Goal: Task Accomplishment & Management: Complete application form

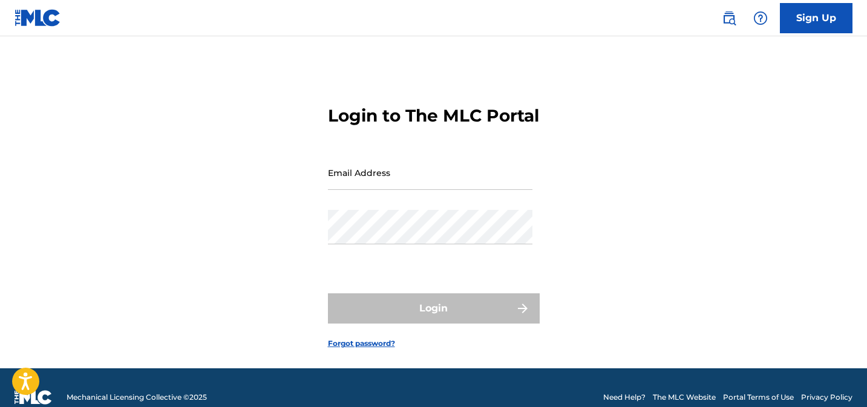
click at [411, 190] on input "Email Address" at bounding box center [430, 173] width 205 height 34
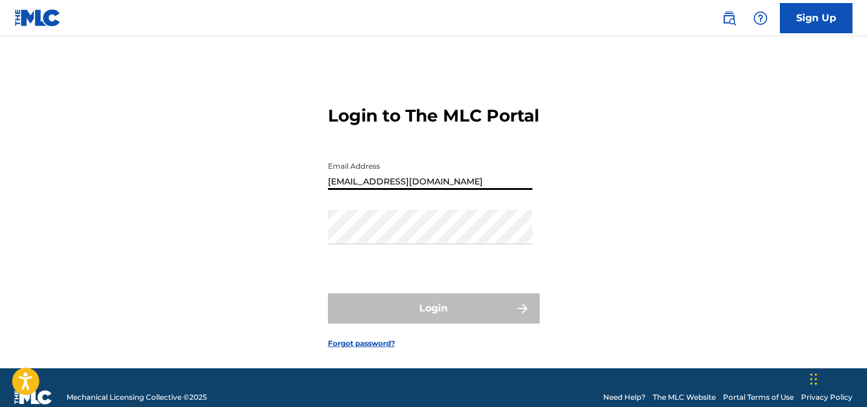
type input "[EMAIL_ADDRESS][DOMAIN_NAME]"
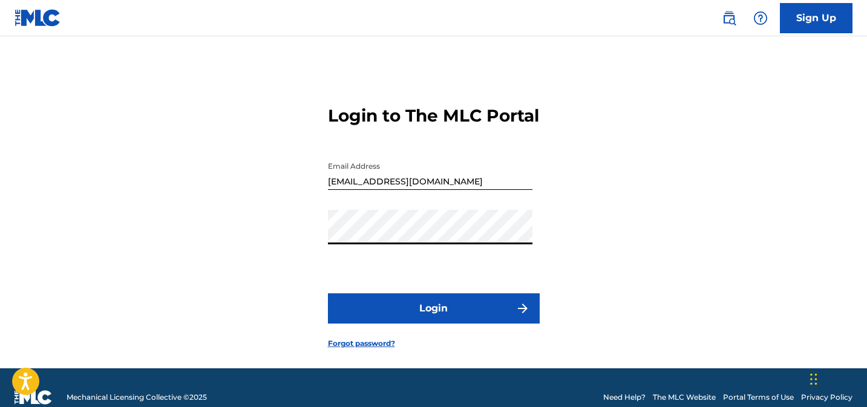
click at [382, 324] on button "Login" at bounding box center [434, 308] width 212 height 30
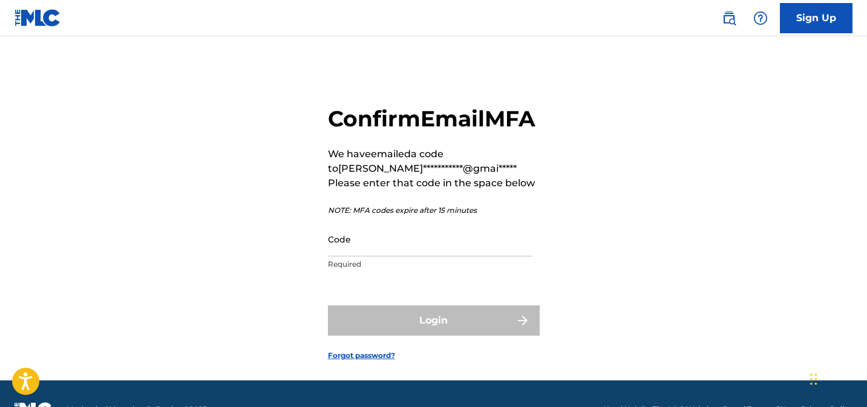
click at [425, 257] on input "Code" at bounding box center [430, 239] width 205 height 34
paste input "MLC Your email MFA code is:"
type input "MLC Your email MFA code is:"
click at [447, 336] on div "Login" at bounding box center [434, 321] width 212 height 30
drag, startPoint x: 477, startPoint y: 278, endPoint x: 303, endPoint y: 275, distance: 174.9
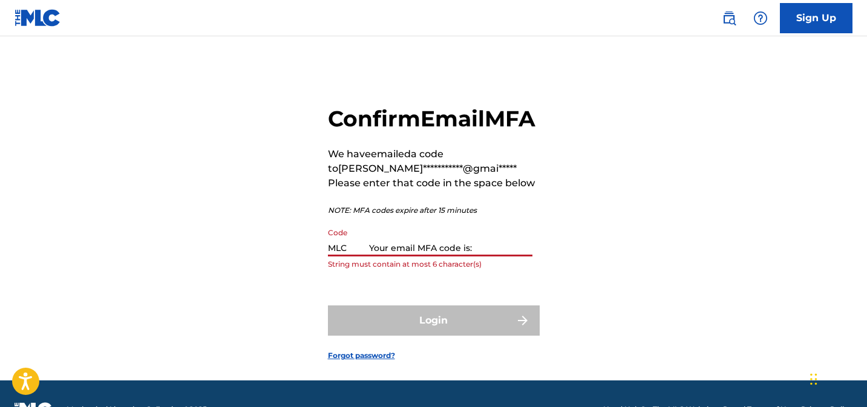
click at [303, 275] on div "**********" at bounding box center [433, 224] width 847 height 314
paste input "918072"
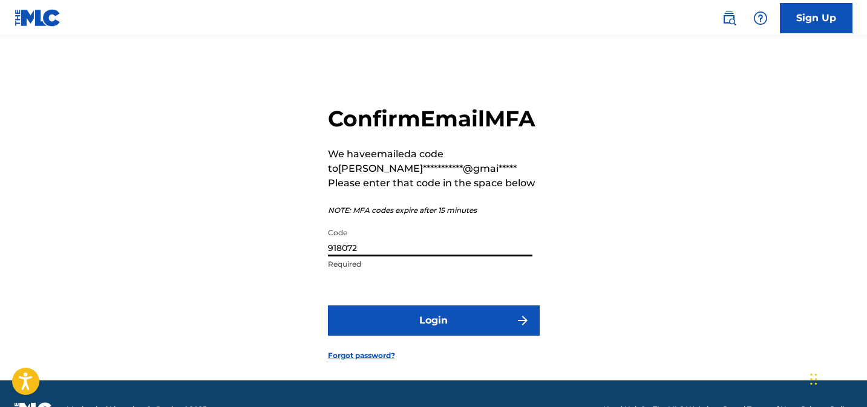
type input "918072"
click at [436, 336] on button "Login" at bounding box center [434, 321] width 212 height 30
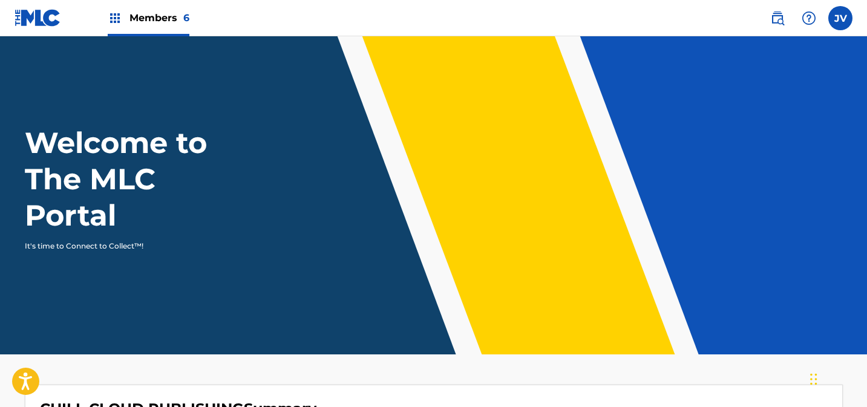
click at [140, 15] on span "Members 6" at bounding box center [159, 18] width 60 height 14
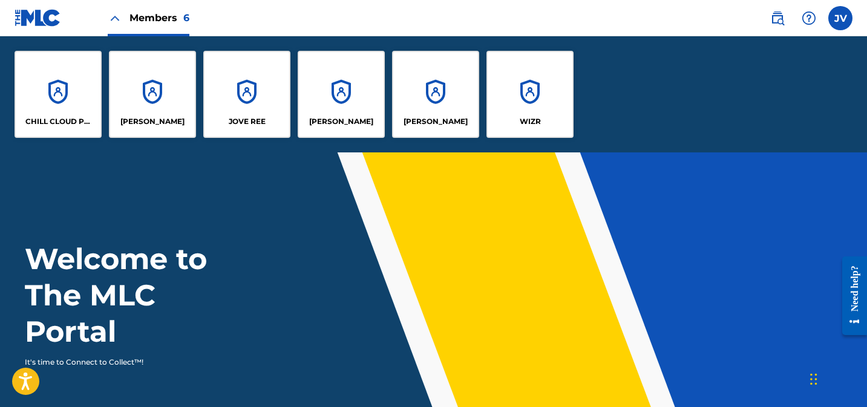
click at [62, 69] on div "CHILL CLOUD PUBLISHING" at bounding box center [58, 94] width 87 height 87
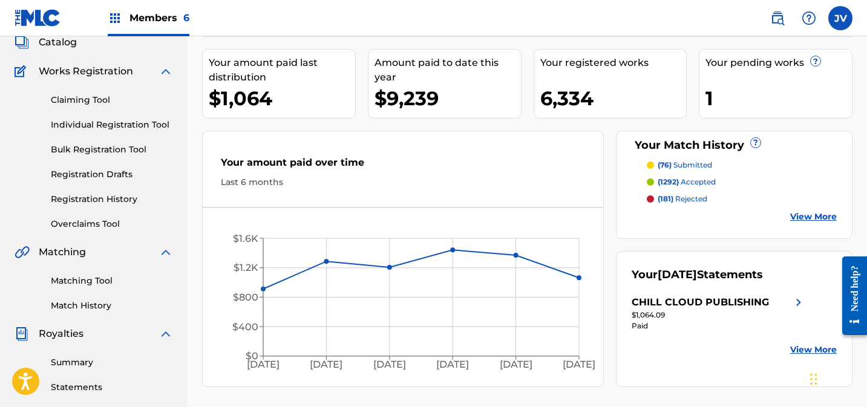
scroll to position [102, 0]
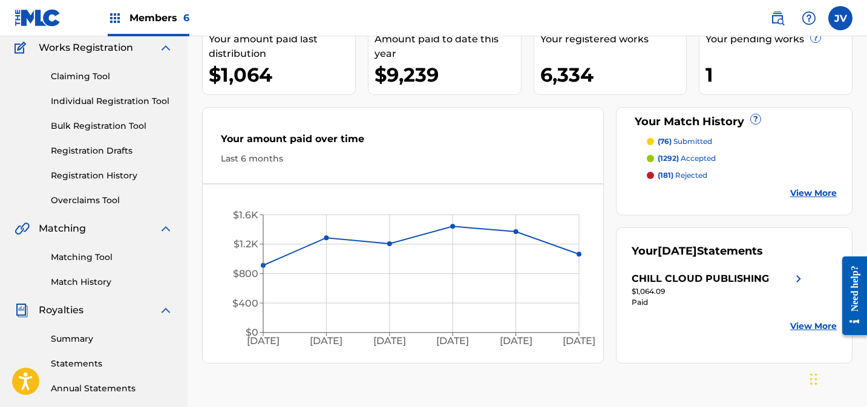
drag, startPoint x: 84, startPoint y: 75, endPoint x: 96, endPoint y: 110, distance: 36.4
click at [84, 75] on link "Claiming Tool" at bounding box center [112, 76] width 122 height 13
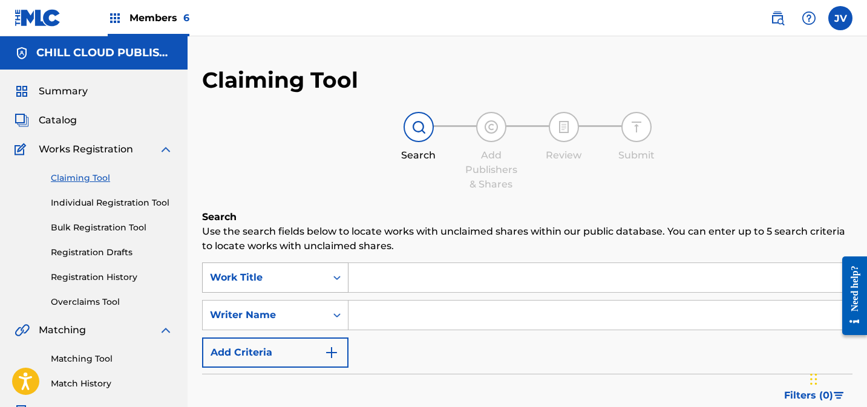
click at [270, 282] on div "Work Title" at bounding box center [275, 278] width 146 height 30
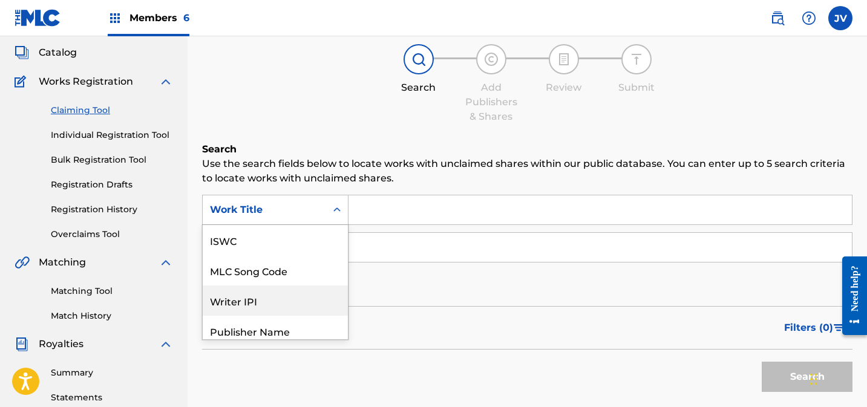
scroll to position [30, 0]
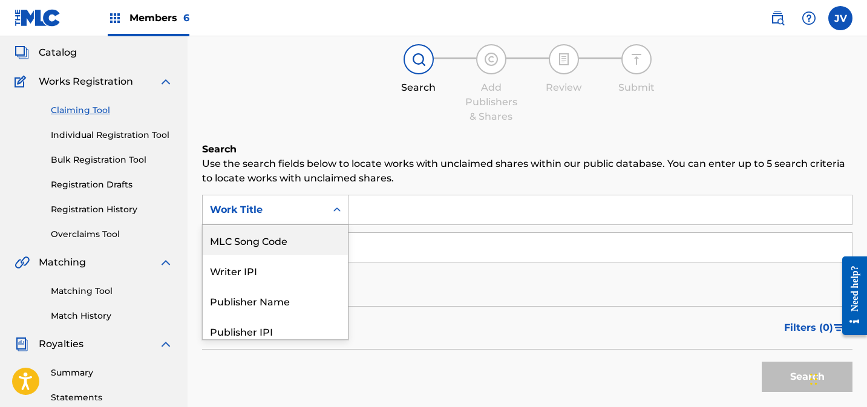
drag, startPoint x: 266, startPoint y: 249, endPoint x: 280, endPoint y: 244, distance: 14.9
click at [266, 249] on div "MLC Song Code" at bounding box center [275, 240] width 145 height 30
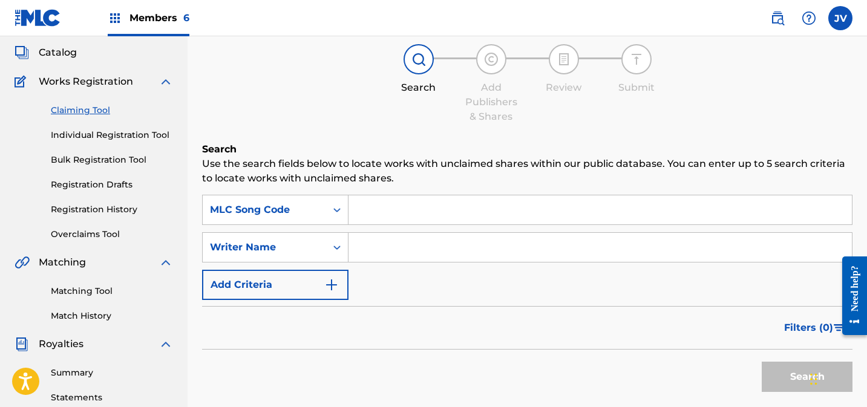
click at [385, 215] on input "Search Form" at bounding box center [600, 209] width 503 height 29
paste input "AD9BAE"
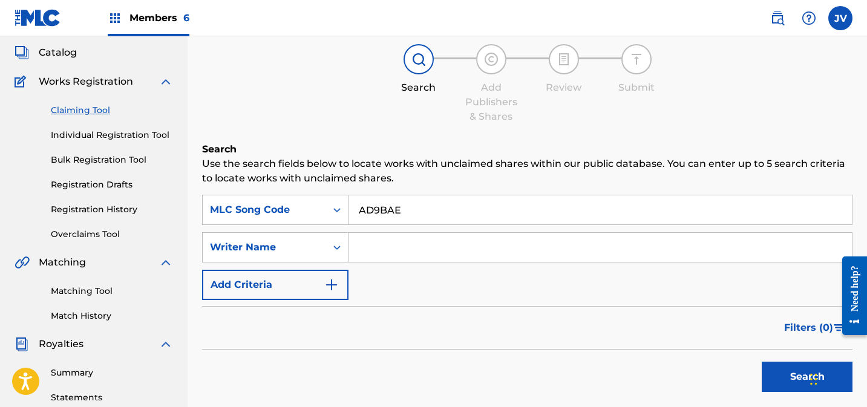
type input "AD9BAE"
click at [778, 375] on button "Search" at bounding box center [807, 377] width 91 height 30
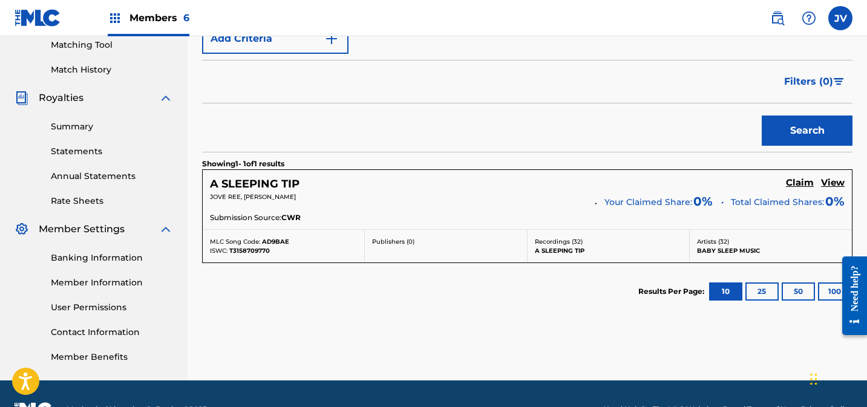
scroll to position [318, 0]
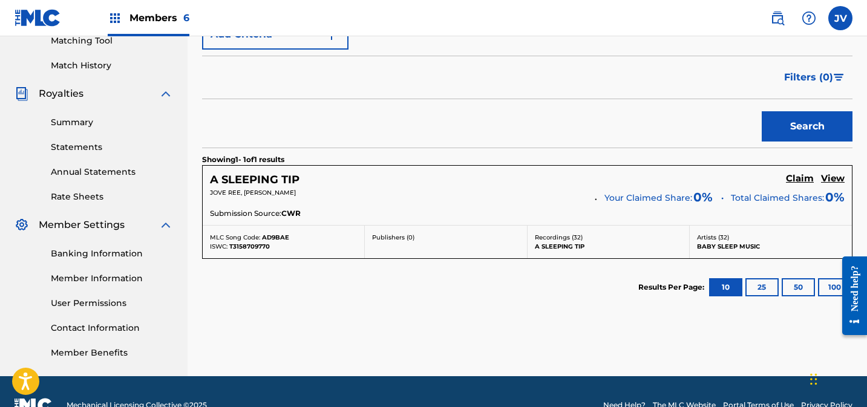
click at [801, 177] on h5 "Claim" at bounding box center [800, 178] width 28 height 11
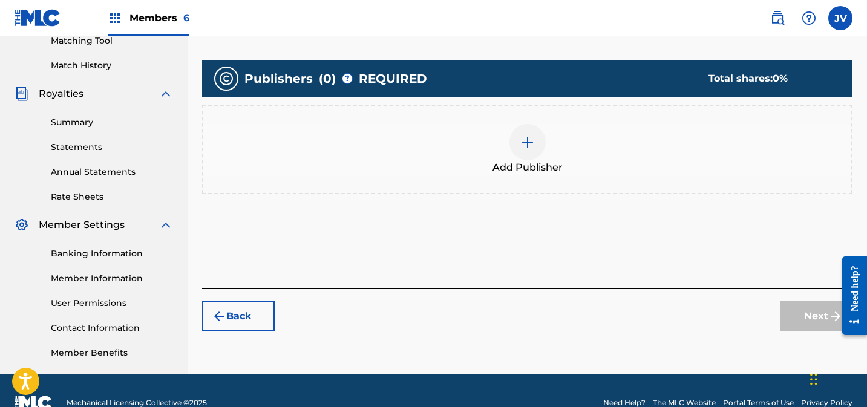
click at [538, 142] on div at bounding box center [527, 142] width 36 height 36
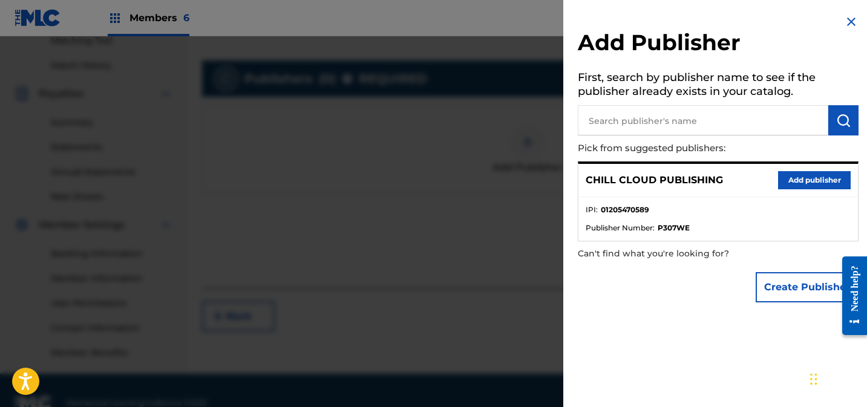
click at [808, 186] on button "Add publisher" at bounding box center [814, 180] width 73 height 18
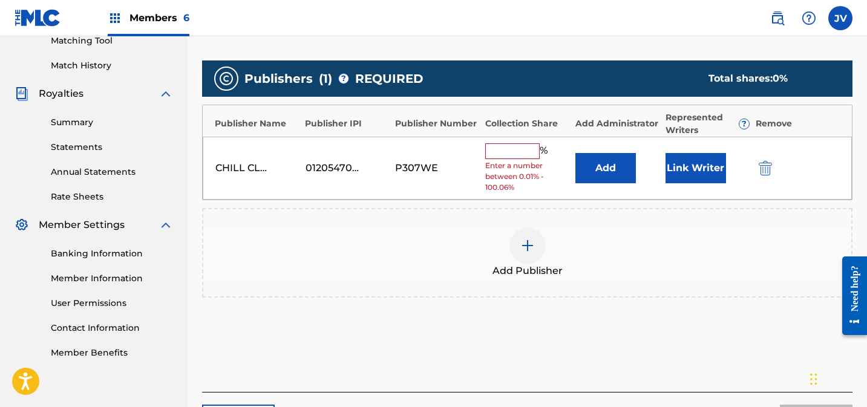
drag, startPoint x: 502, startPoint y: 152, endPoint x: 548, endPoint y: 156, distance: 46.1
click at [503, 152] on input "text" at bounding box center [512, 151] width 54 height 16
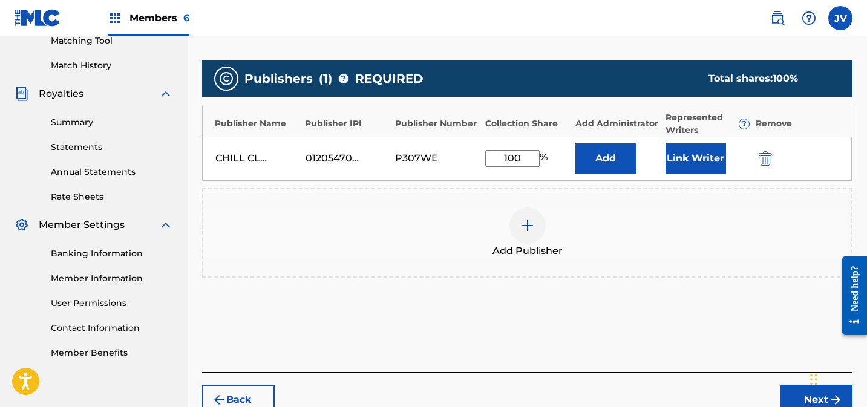
type input "100"
click at [670, 157] on button "Link Writer" at bounding box center [696, 158] width 61 height 30
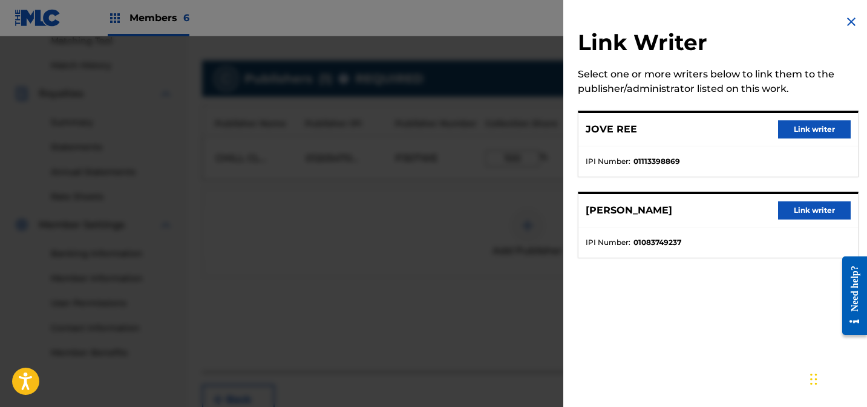
click at [797, 129] on button "Link writer" at bounding box center [814, 129] width 73 height 18
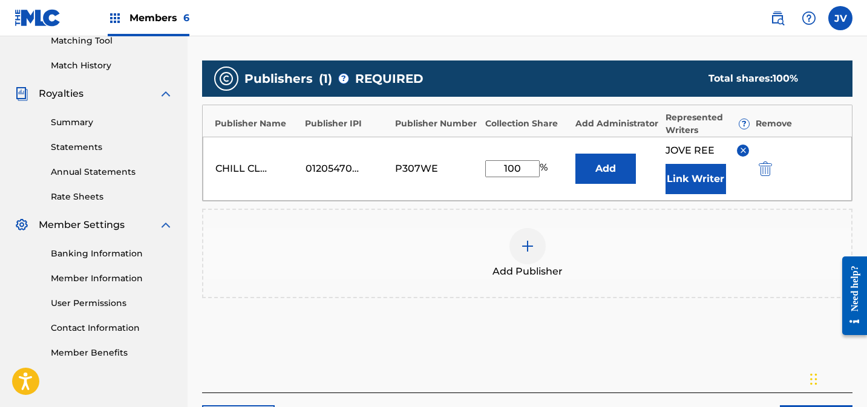
click at [695, 180] on button "Link Writer" at bounding box center [696, 179] width 61 height 30
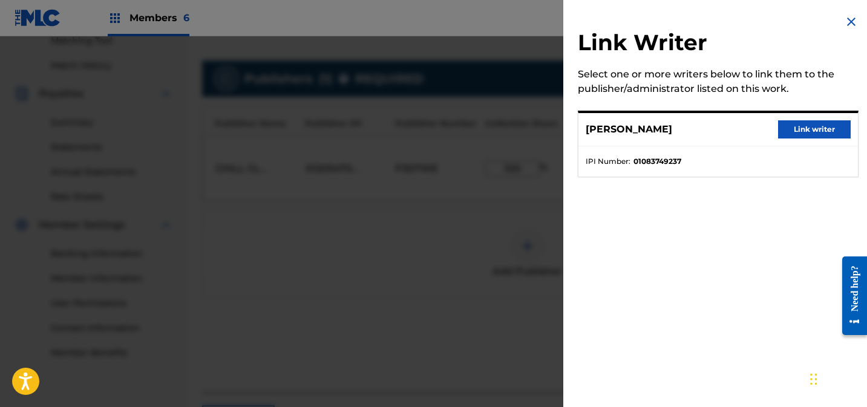
click at [817, 131] on button "Link writer" at bounding box center [814, 129] width 73 height 18
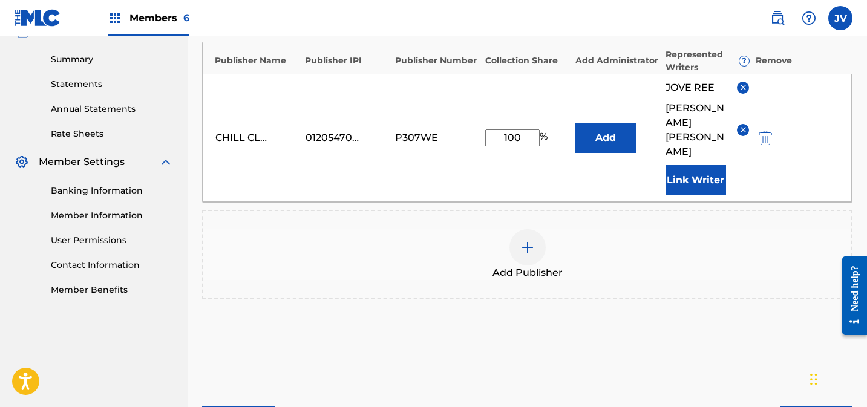
scroll to position [440, 0]
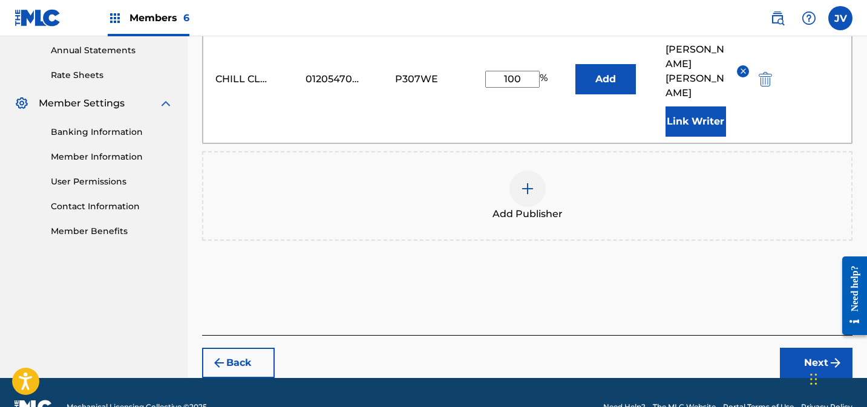
click at [805, 348] on button "Next" at bounding box center [816, 363] width 73 height 30
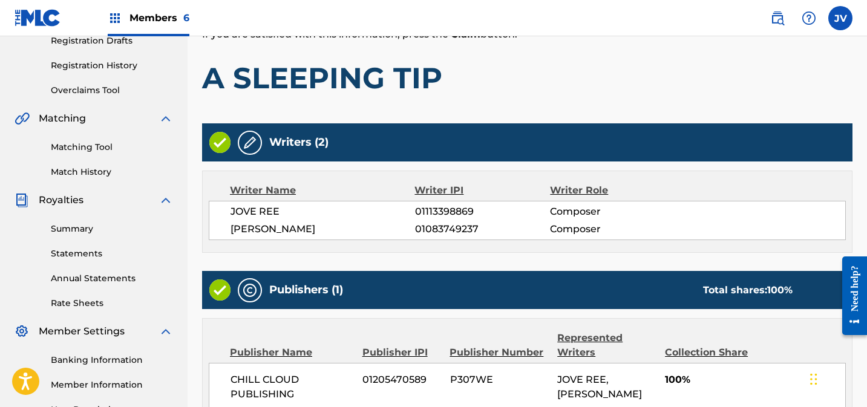
scroll to position [347, 0]
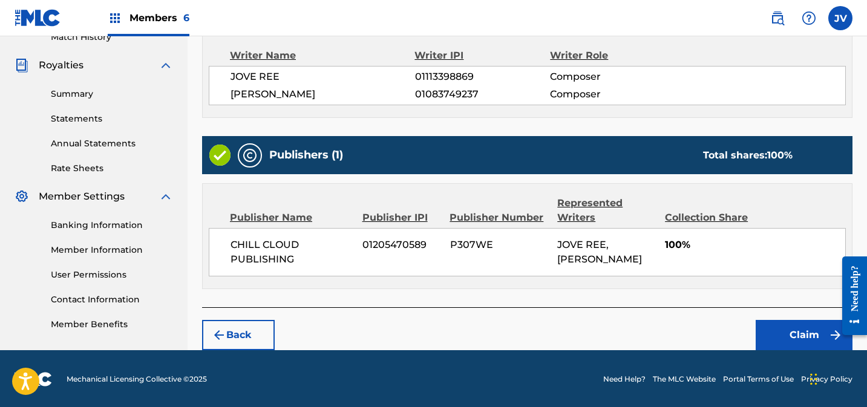
click at [790, 330] on button "Claim" at bounding box center [804, 335] width 97 height 30
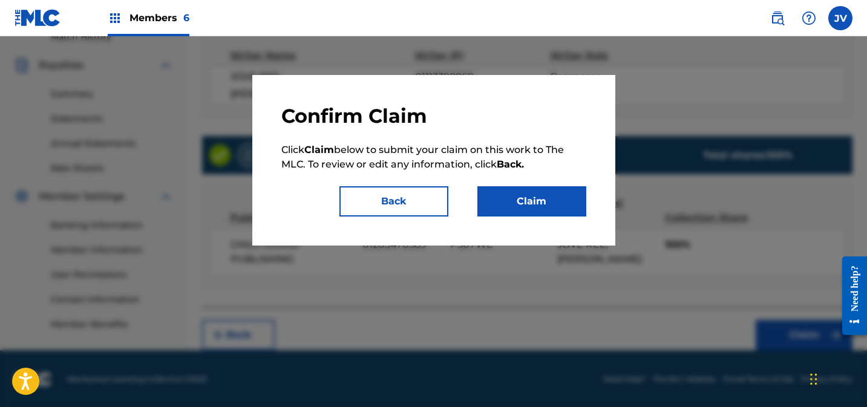
click at [505, 194] on button "Claim" at bounding box center [531, 201] width 109 height 30
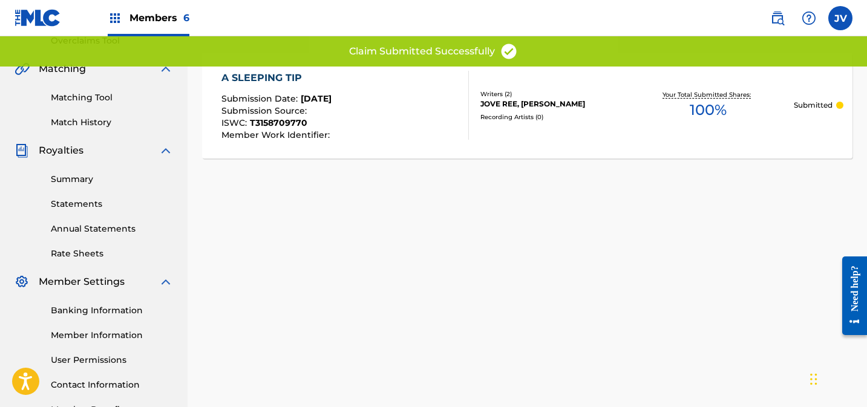
scroll to position [0, 0]
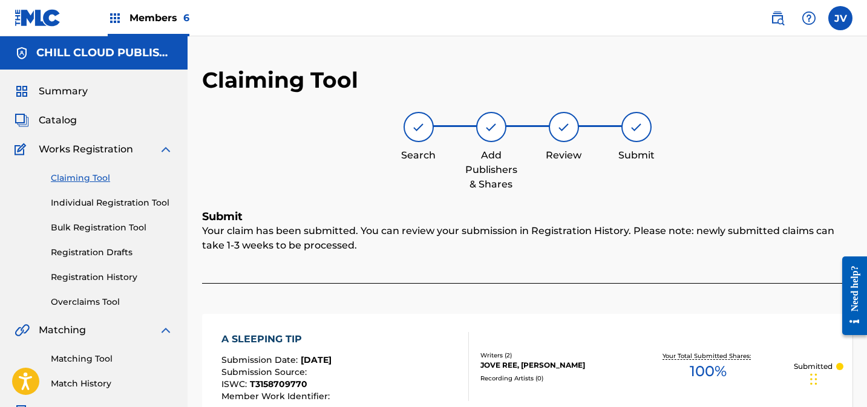
drag, startPoint x: 68, startPoint y: 94, endPoint x: 94, endPoint y: 97, distance: 25.6
click at [69, 94] on span "Summary" at bounding box center [63, 91] width 49 height 15
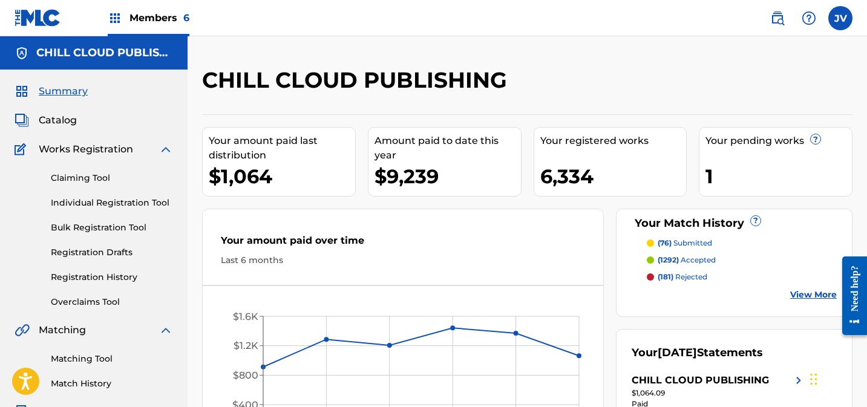
click at [152, 13] on span "Members 6" at bounding box center [159, 18] width 60 height 14
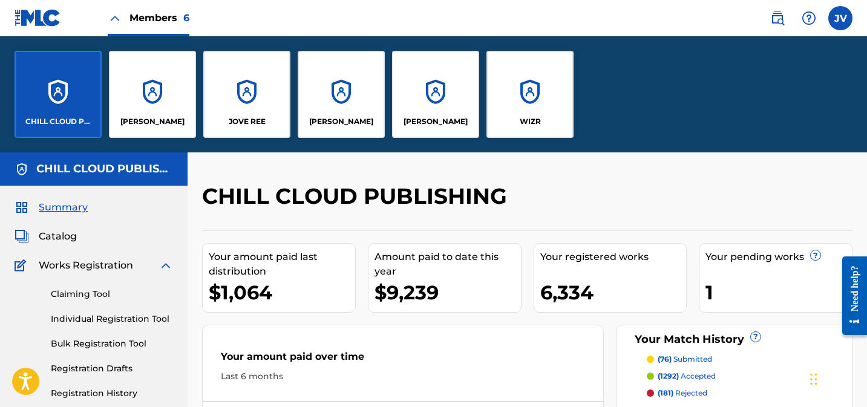
click at [542, 88] on div "WIZR" at bounding box center [529, 94] width 87 height 87
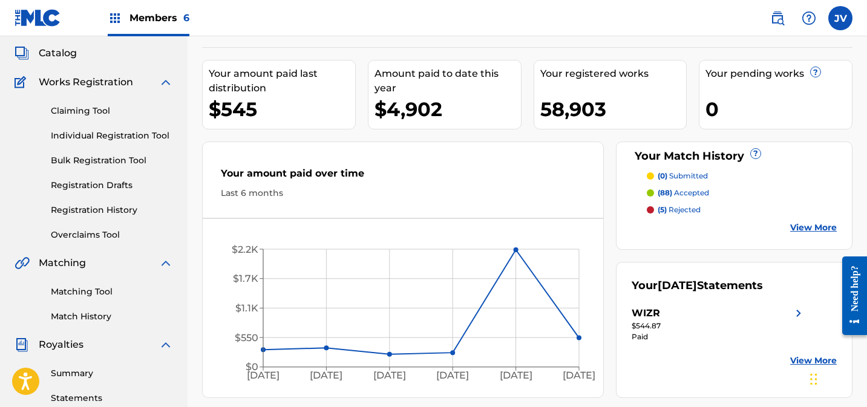
scroll to position [65, 0]
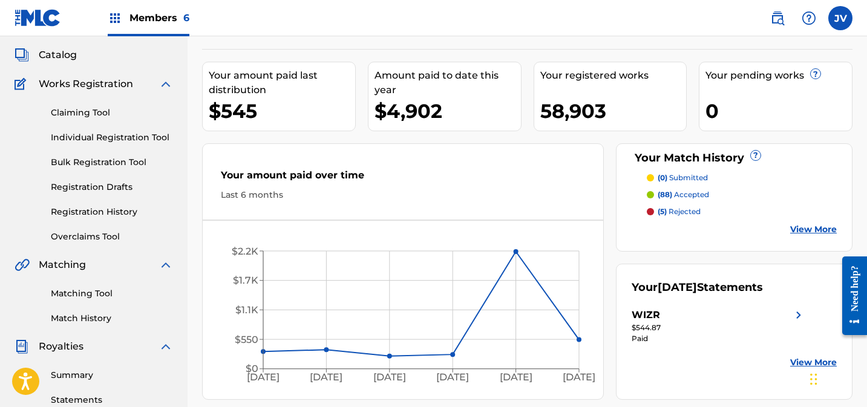
click at [65, 111] on link "Claiming Tool" at bounding box center [112, 112] width 122 height 13
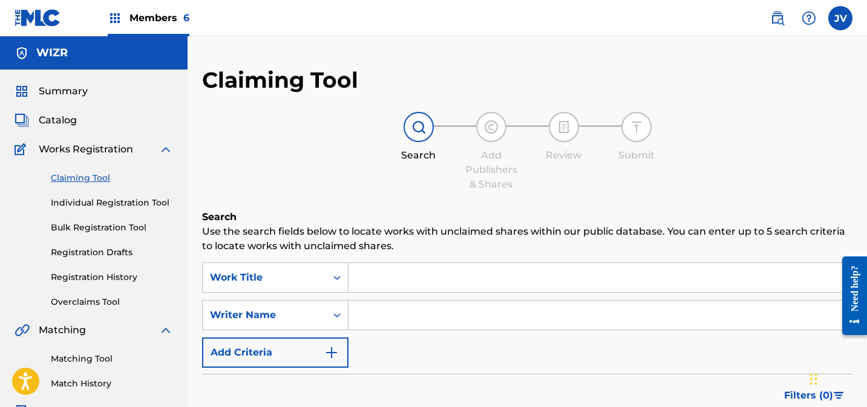
drag, startPoint x: 95, startPoint y: 361, endPoint x: 114, endPoint y: 354, distance: 20.5
click at [95, 361] on link "Matching Tool" at bounding box center [112, 359] width 122 height 13
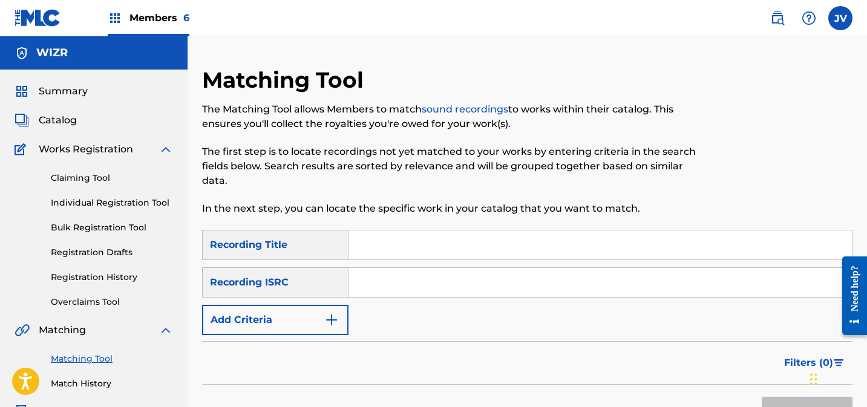
drag, startPoint x: 382, startPoint y: 249, endPoint x: 441, endPoint y: 247, distance: 58.7
click at [382, 249] on input "Search Form" at bounding box center [600, 245] width 503 height 29
paste input "Me gusta todo de ti"
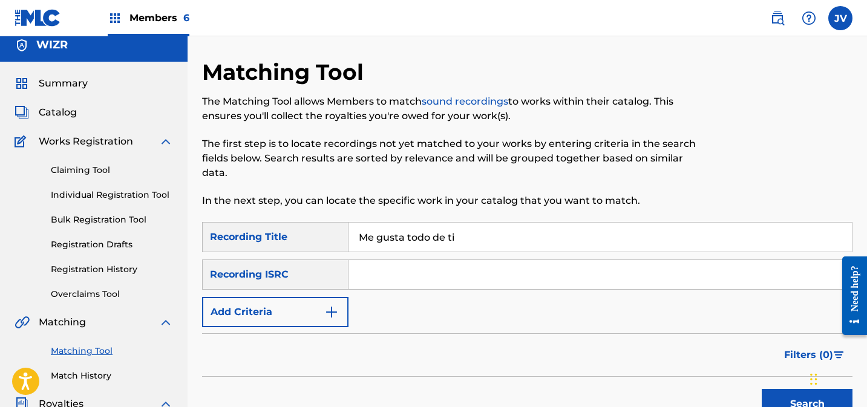
scroll to position [123, 0]
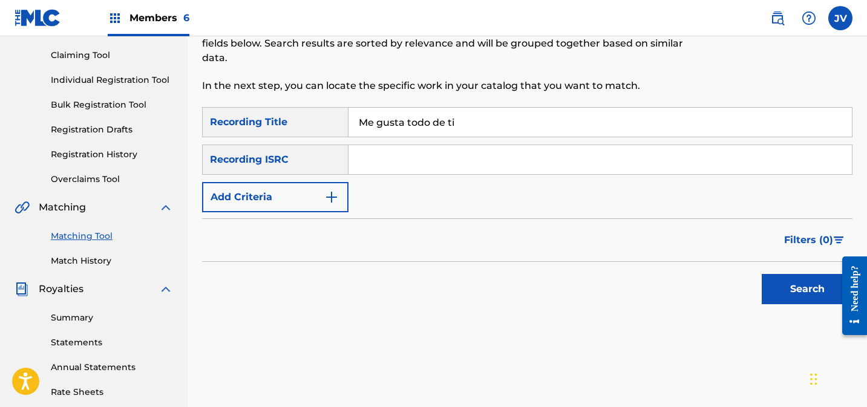
type input "Me gusta todo de ti"
click at [796, 285] on button "Search" at bounding box center [807, 289] width 91 height 30
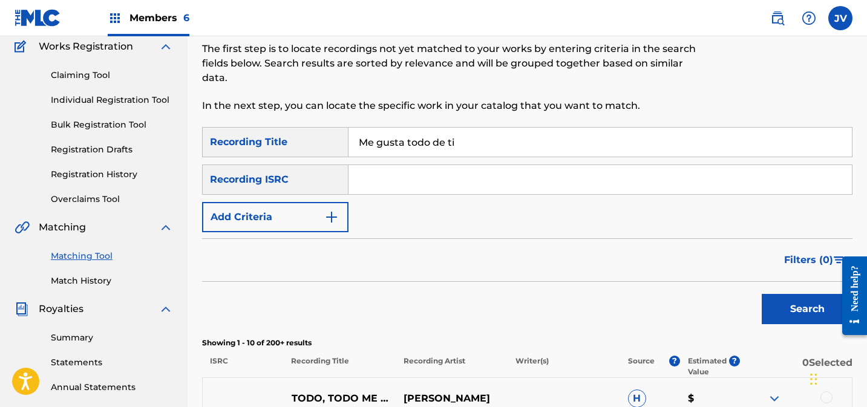
scroll to position [50, 0]
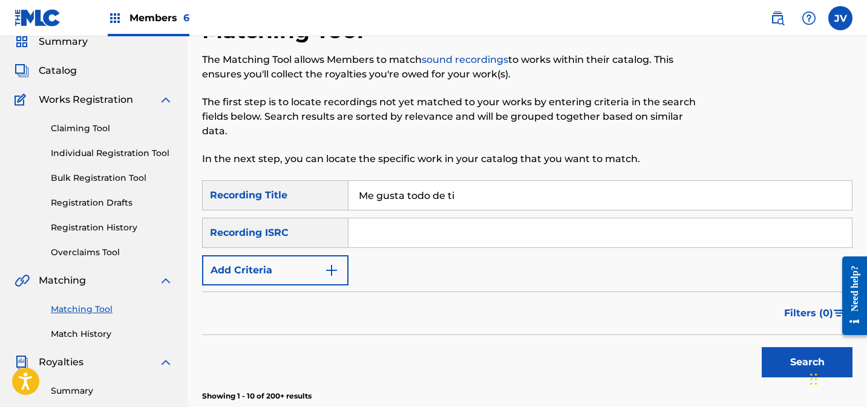
drag, startPoint x: 471, startPoint y: 200, endPoint x: 336, endPoint y: 191, distance: 135.2
click at [336, 191] on div "SearchWithCriteria58c8cc4d-1484-495e-a747-9e5dfbd63b2b Recording Title Me gusta…" at bounding box center [527, 195] width 650 height 30
click at [279, 271] on button "Add Criteria" at bounding box center [275, 270] width 146 height 30
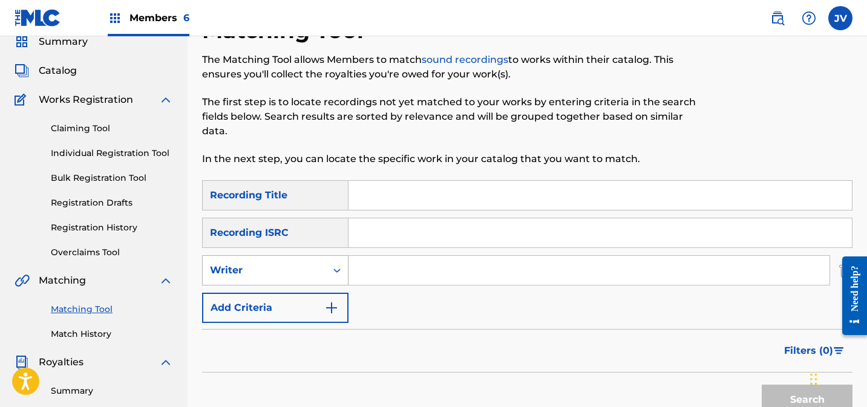
click at [271, 276] on div "Writer" at bounding box center [264, 270] width 109 height 15
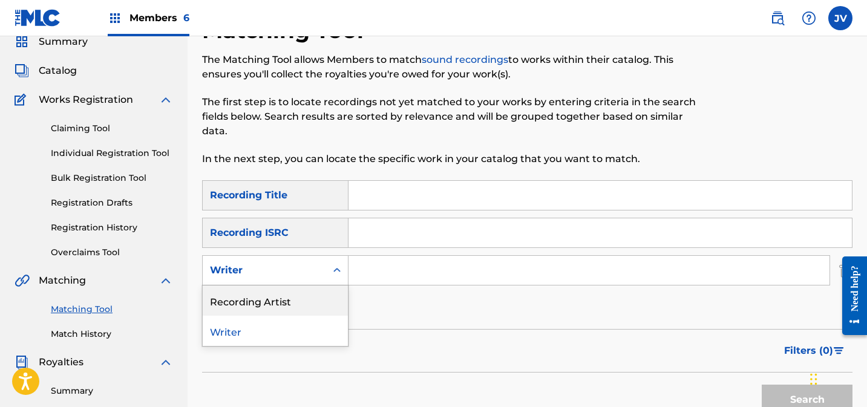
drag, startPoint x: 272, startPoint y: 308, endPoint x: 290, endPoint y: 301, distance: 19.0
click at [272, 307] on div "Recording Artist" at bounding box center [275, 301] width 145 height 30
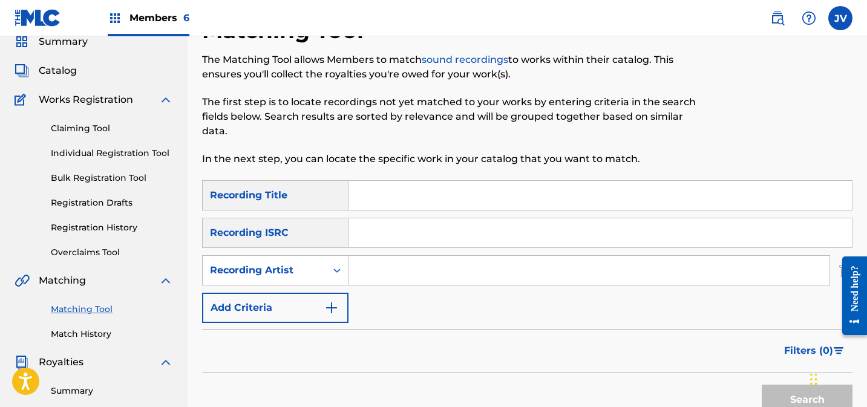
click at [428, 252] on div "SearchWithCriteria58c8cc4d-1484-495e-a747-9e5dfbd63b2b Recording Title SearchWi…" at bounding box center [527, 251] width 650 height 143
click at [516, 280] on input "Search Form" at bounding box center [589, 270] width 481 height 29
paste input "[PERSON_NAME]"
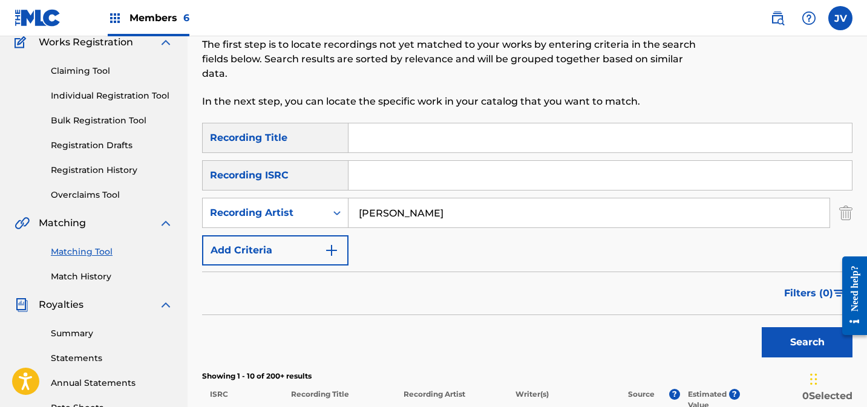
scroll to position [215, 0]
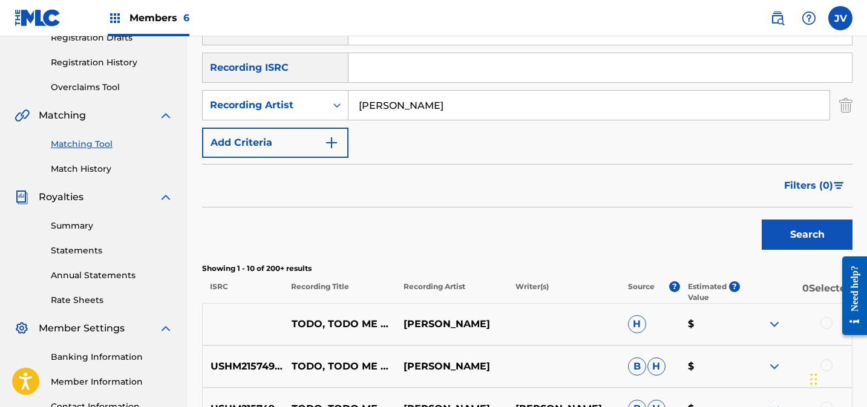
type input "[PERSON_NAME]"
click at [797, 240] on button "Search" at bounding box center [807, 235] width 91 height 30
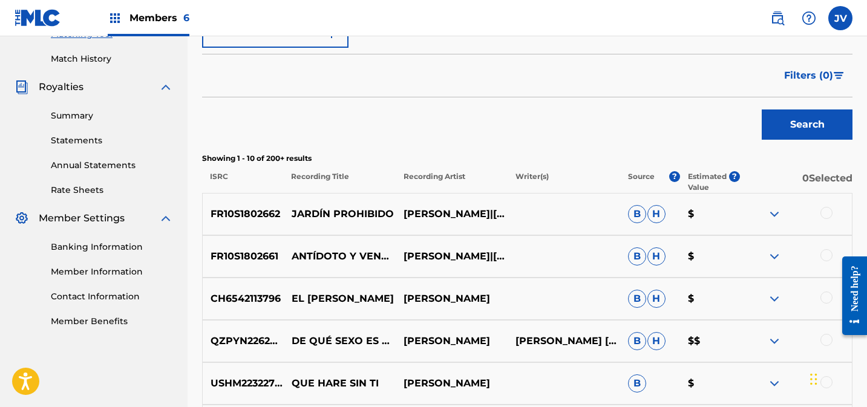
scroll to position [324, 0]
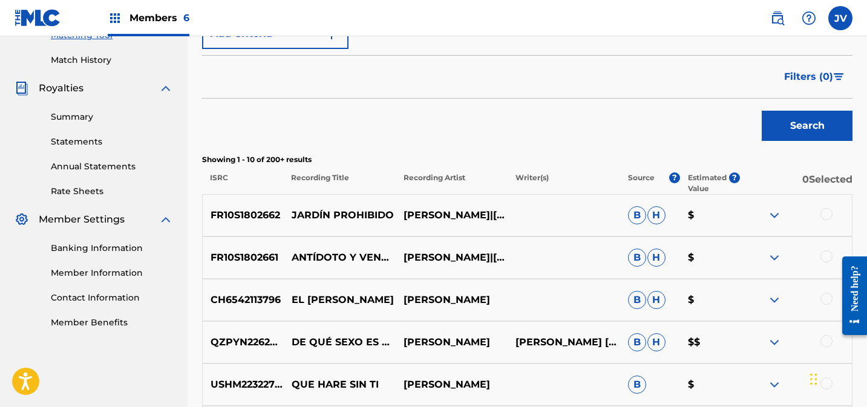
click at [820, 74] on span "Filters ( 0 )" at bounding box center [808, 77] width 49 height 15
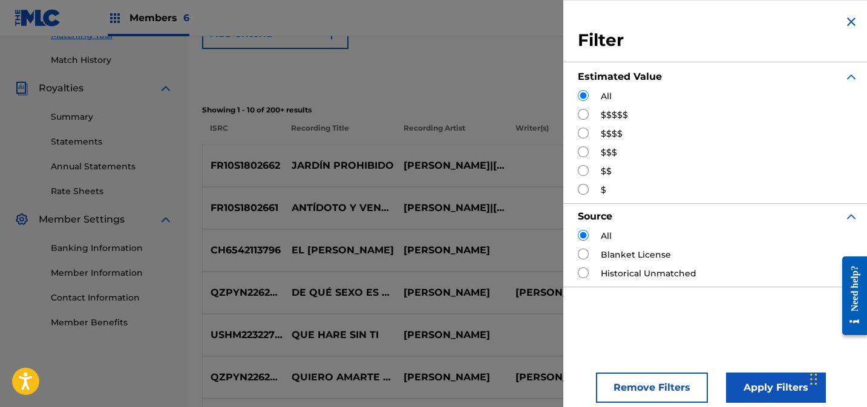
click at [580, 115] on input "Search Form" at bounding box center [583, 114] width 11 height 11
radio input "true"
click at [740, 383] on button "Apply Filters" at bounding box center [776, 388] width 100 height 30
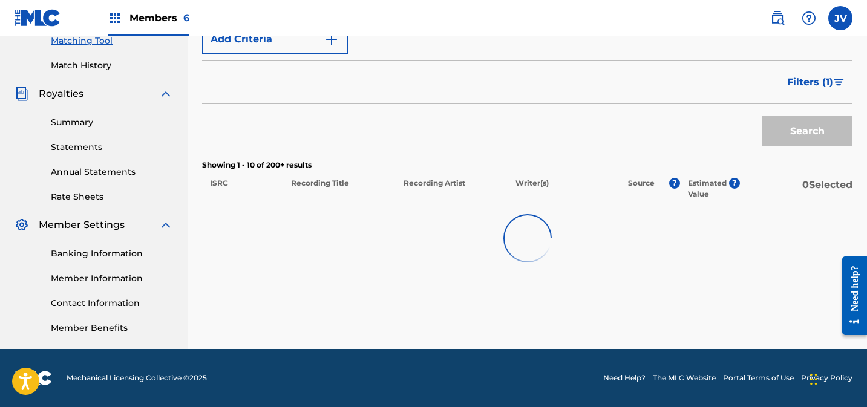
scroll to position [318, 0]
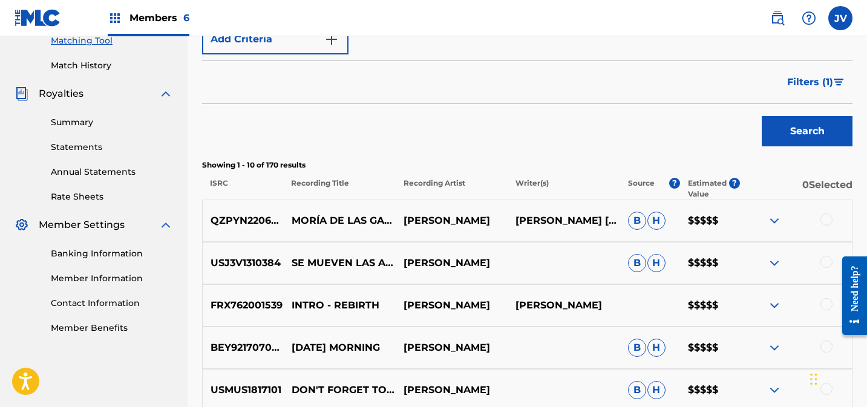
click at [771, 218] on img at bounding box center [774, 221] width 15 height 15
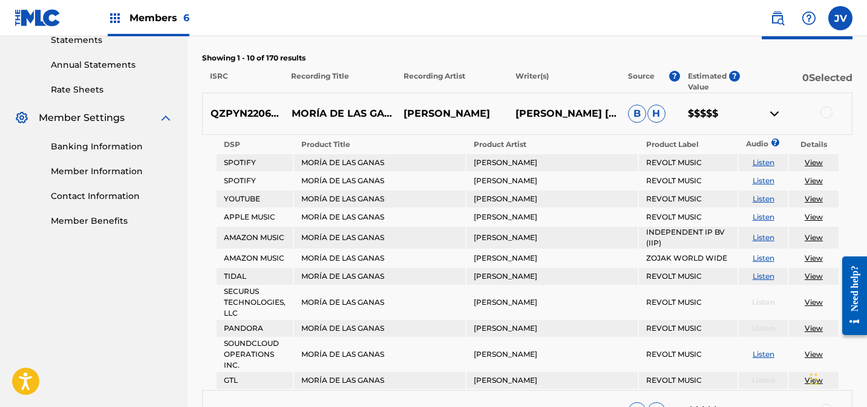
scroll to position [479, 0]
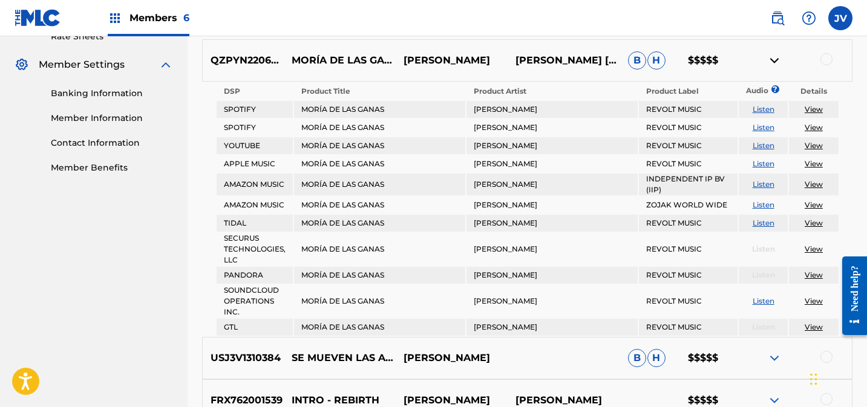
click at [773, 62] on img at bounding box center [774, 60] width 15 height 15
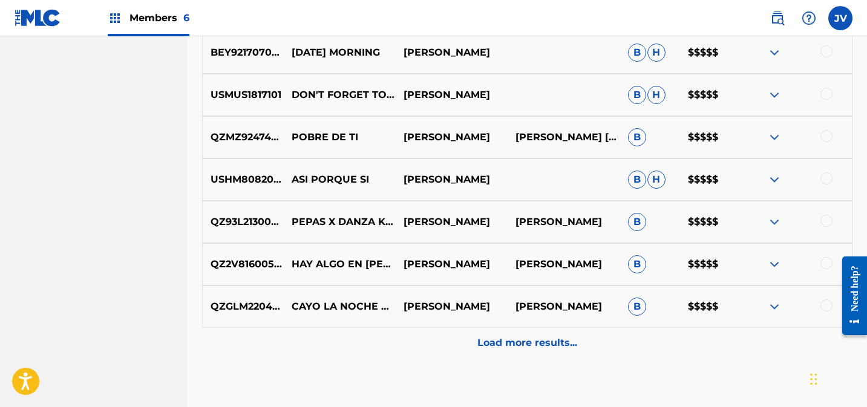
scroll to position [683, 0]
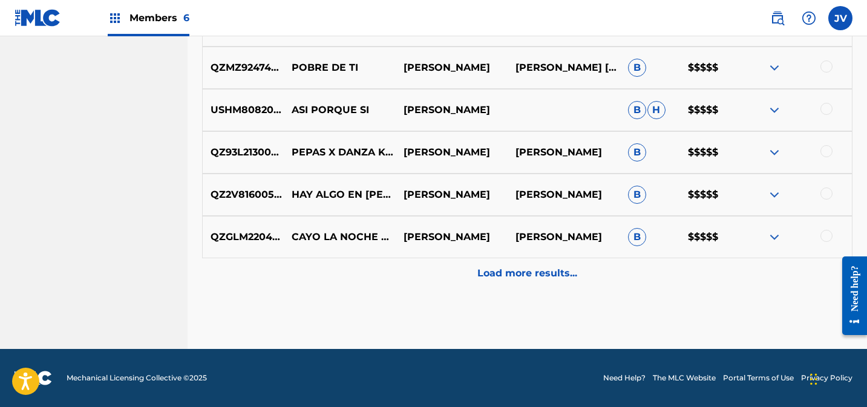
click at [494, 267] on p "Load more results..." at bounding box center [527, 273] width 100 height 15
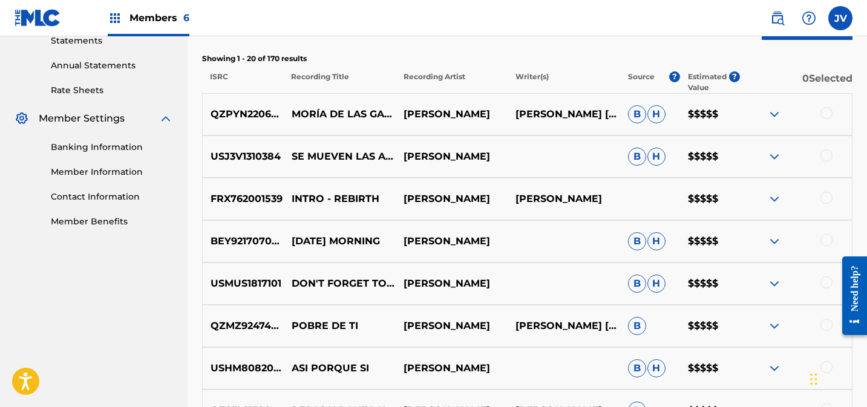
scroll to position [0, 0]
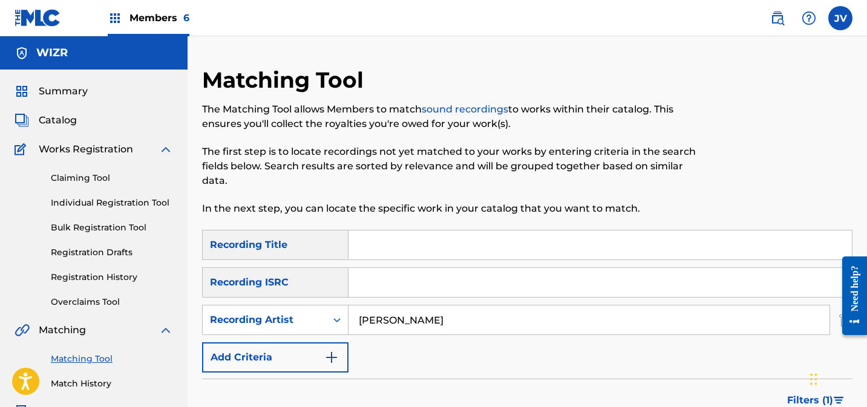
click at [59, 97] on span "Summary" at bounding box center [63, 91] width 49 height 15
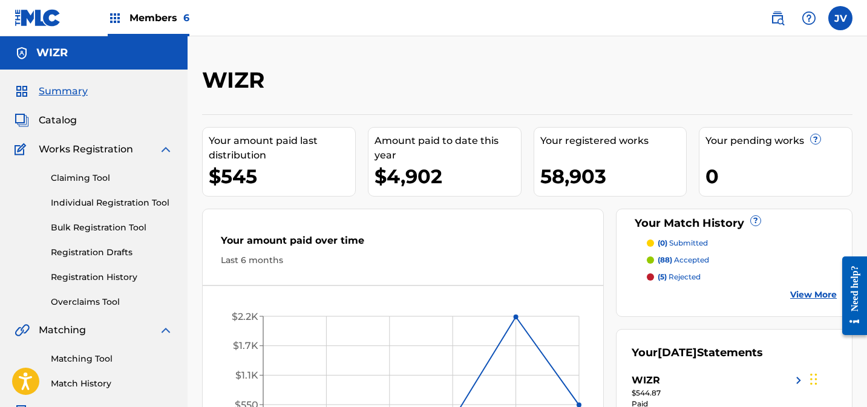
click at [119, 13] on img at bounding box center [115, 18] width 15 height 15
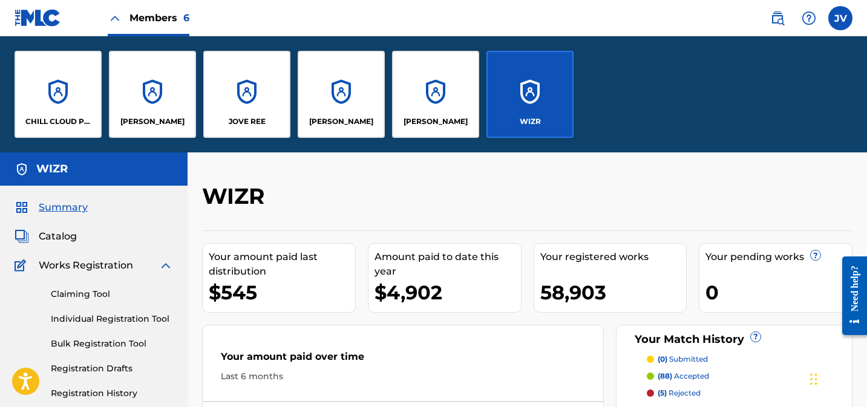
click at [84, 76] on div "CHILL CLOUD PUBLISHING" at bounding box center [58, 94] width 87 height 87
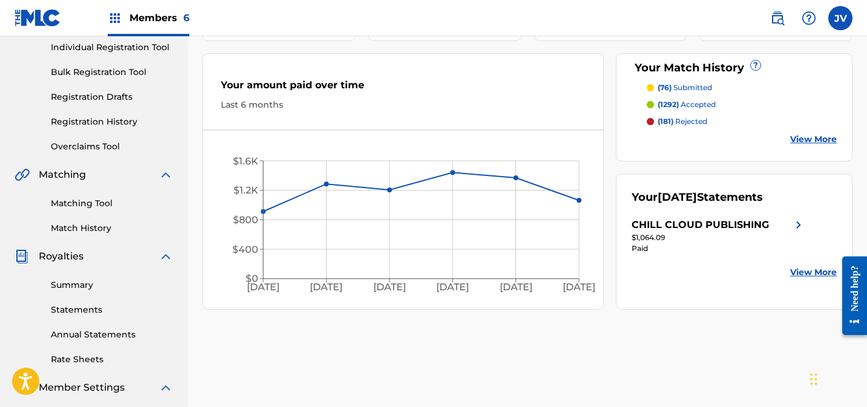
scroll to position [198, 0]
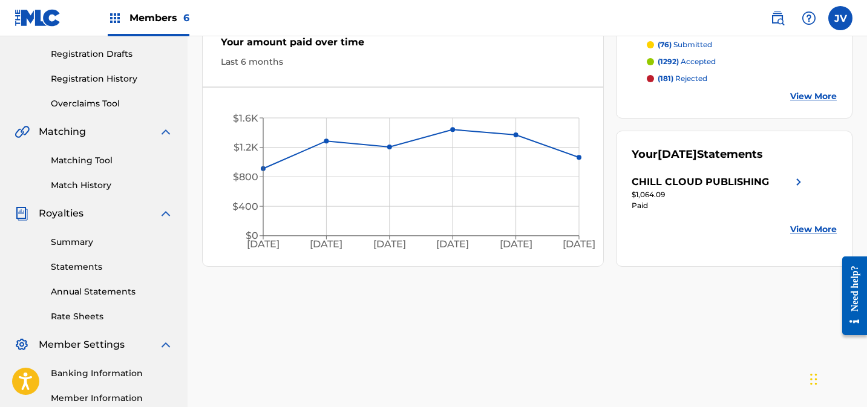
click at [84, 155] on link "Matching Tool" at bounding box center [112, 160] width 122 height 13
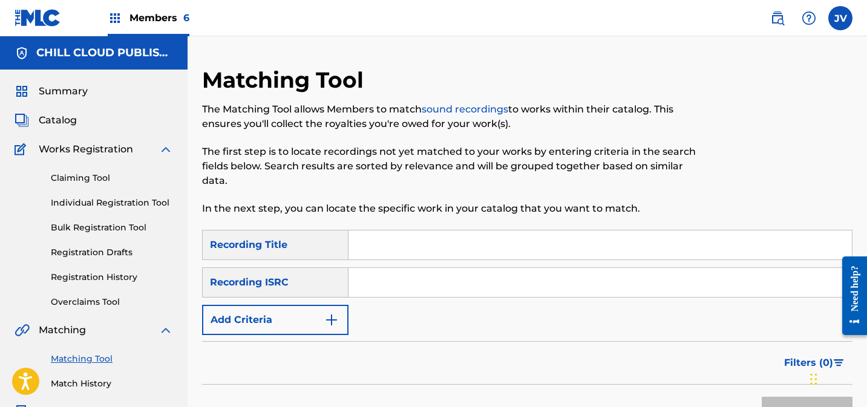
click at [306, 320] on button "Add Criteria" at bounding box center [275, 320] width 146 height 30
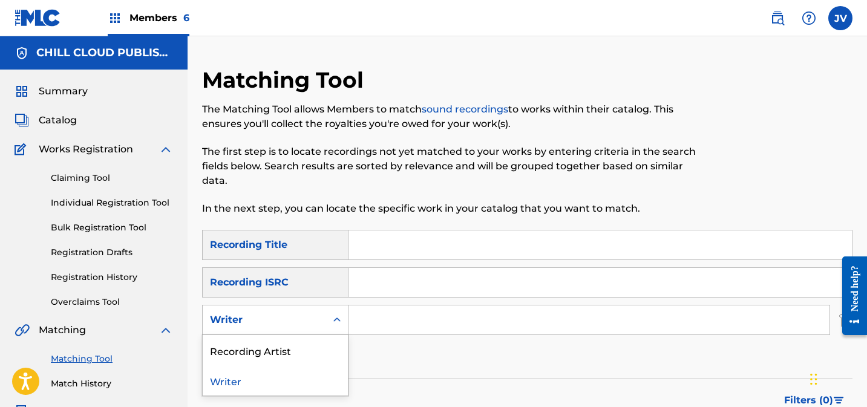
click at [302, 327] on div "Writer" at bounding box center [264, 320] width 109 height 15
drag, startPoint x: 289, startPoint y: 342, endPoint x: 360, endPoint y: 336, distance: 71.6
click at [292, 341] on div "Recording Artist" at bounding box center [275, 350] width 145 height 30
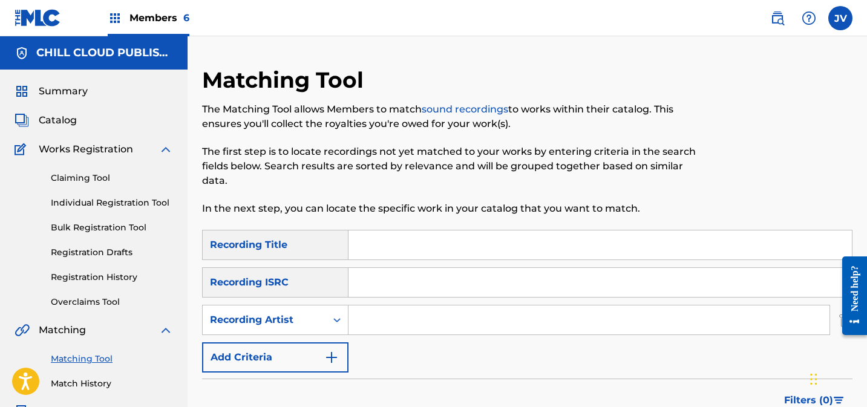
click at [413, 318] on input "Search Form" at bounding box center [589, 320] width 481 height 29
paste input "MC [PERSON_NAME]"
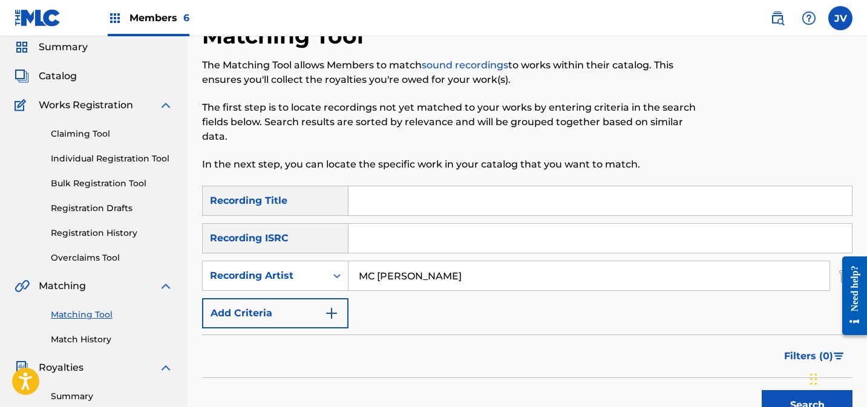
scroll to position [91, 0]
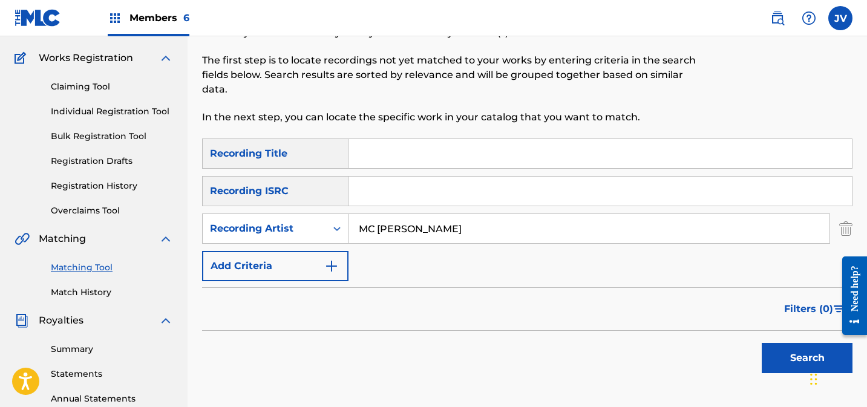
type input "MC [PERSON_NAME]"
click at [777, 356] on button "Search" at bounding box center [807, 358] width 91 height 30
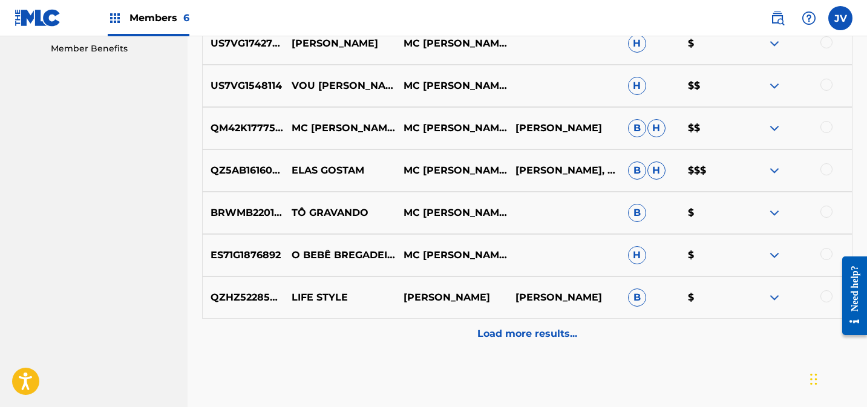
scroll to position [683, 0]
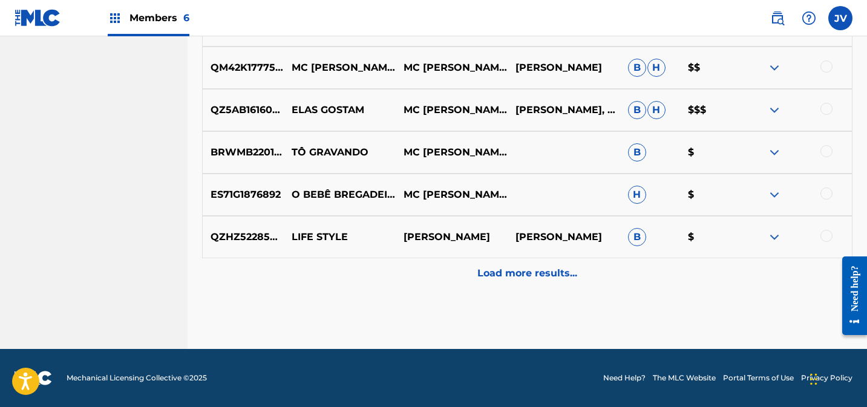
click at [542, 272] on p "Load more results..." at bounding box center [527, 273] width 100 height 15
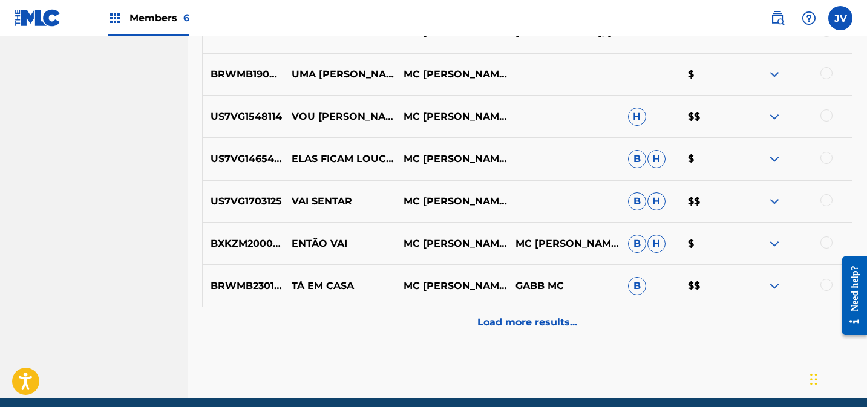
scroll to position [1107, 0]
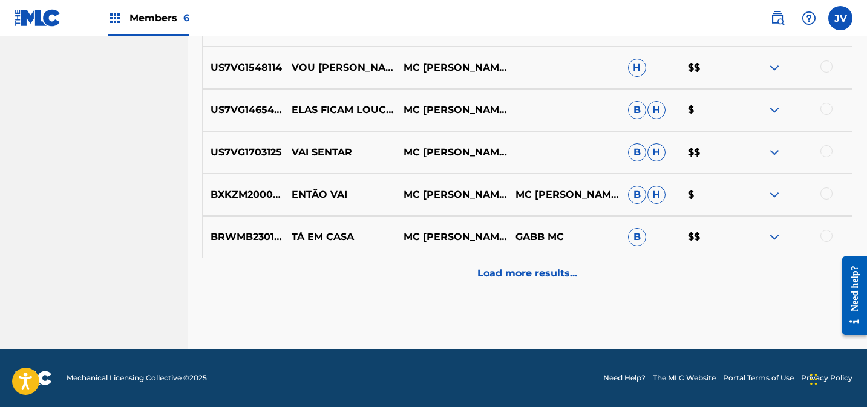
drag, startPoint x: 529, startPoint y: 276, endPoint x: 523, endPoint y: 258, distance: 19.1
click at [529, 276] on p "Load more results..." at bounding box center [527, 273] width 100 height 15
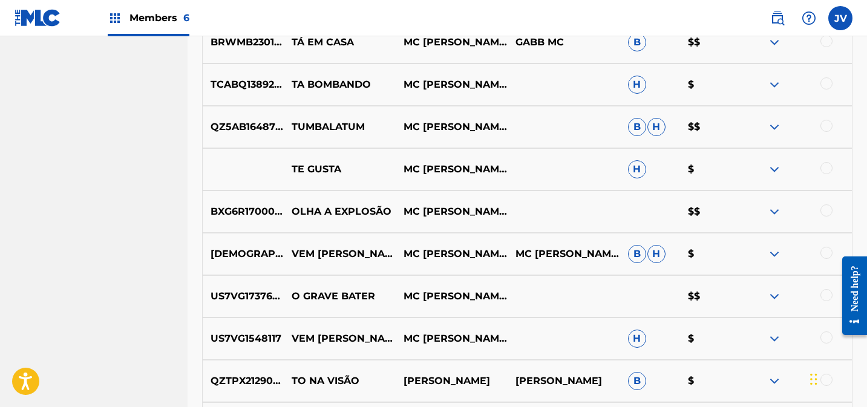
scroll to position [1530, 0]
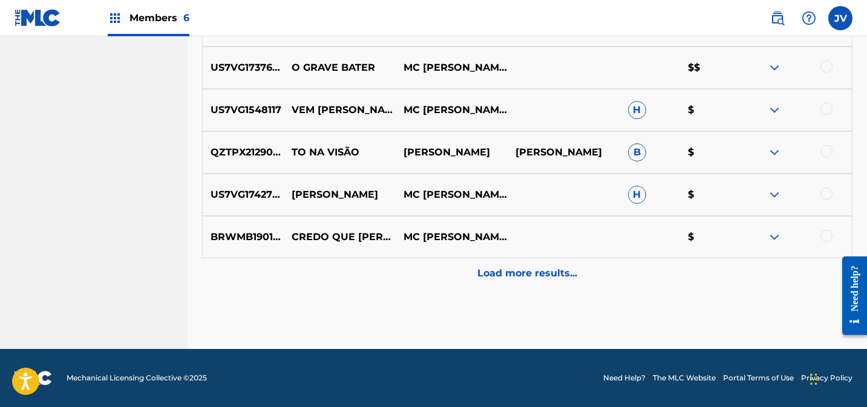
drag, startPoint x: 540, startPoint y: 271, endPoint x: 550, endPoint y: 260, distance: 14.6
click at [540, 271] on p "Load more results..." at bounding box center [527, 273] width 100 height 15
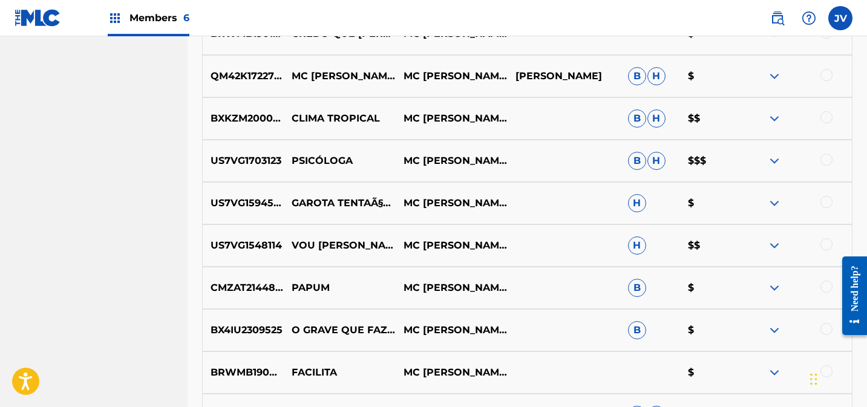
scroll to position [1954, 0]
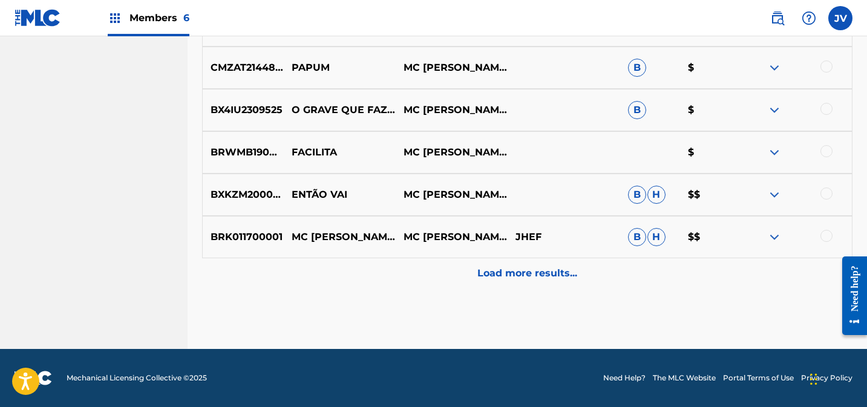
click at [555, 273] on p "Load more results..." at bounding box center [527, 273] width 100 height 15
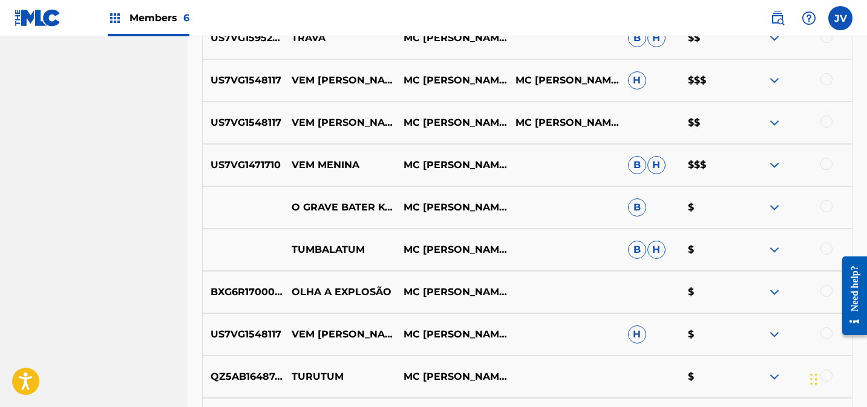
scroll to position [2377, 0]
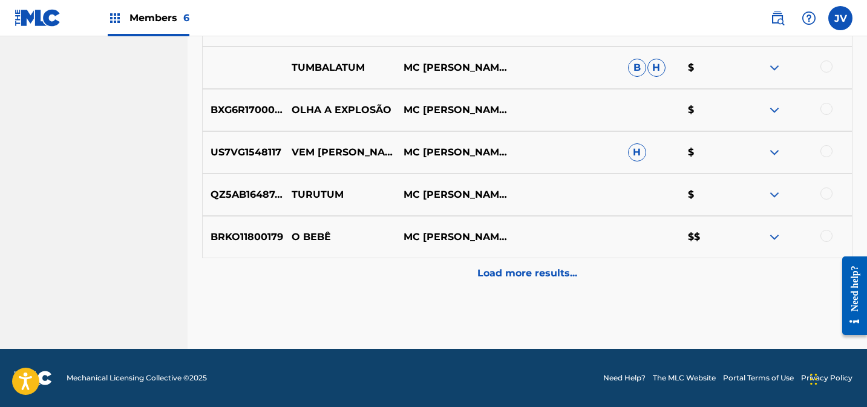
click at [560, 272] on p "Load more results..." at bounding box center [527, 273] width 100 height 15
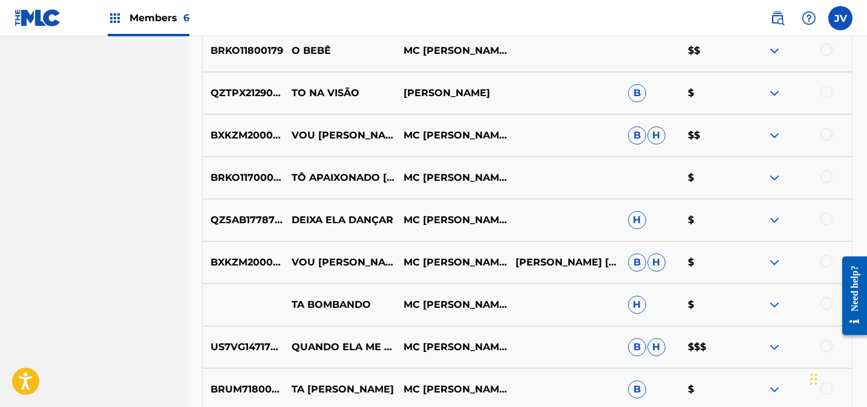
scroll to position [2801, 0]
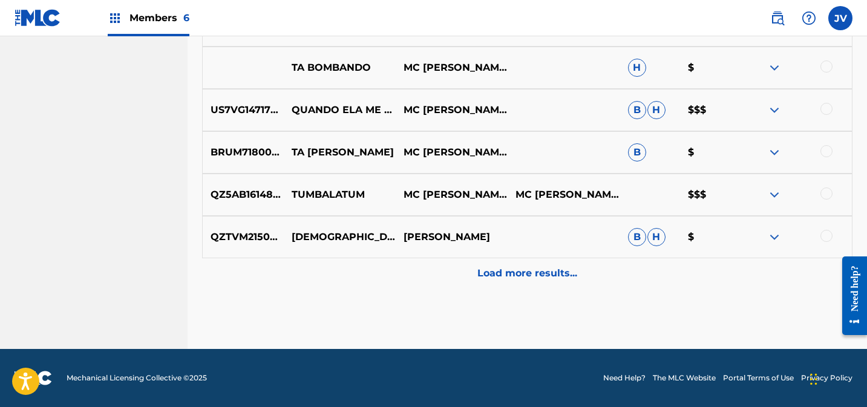
click at [511, 275] on p "Load more results..." at bounding box center [527, 273] width 100 height 15
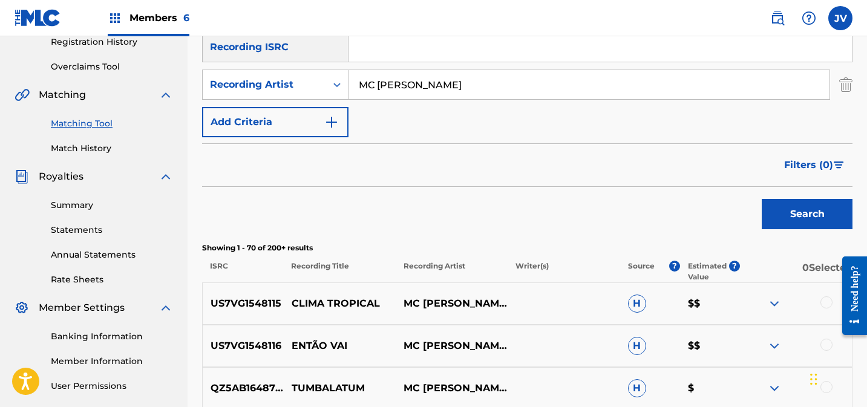
scroll to position [0, 0]
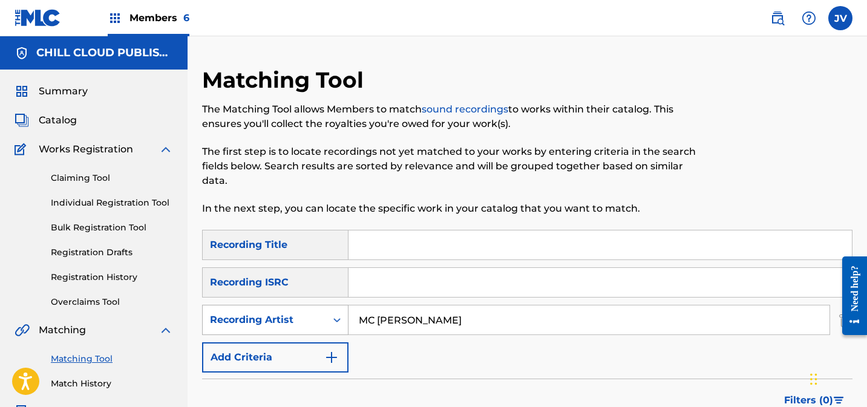
drag, startPoint x: 415, startPoint y: 325, endPoint x: 333, endPoint y: 319, distance: 81.9
click at [332, 319] on div "SearchWithCriteriab1caa6c8-9343-4b94-b7e1-63750a27e8b7 Recording Artist MC [PER…" at bounding box center [527, 320] width 650 height 30
click at [84, 94] on span "Summary" at bounding box center [63, 91] width 49 height 15
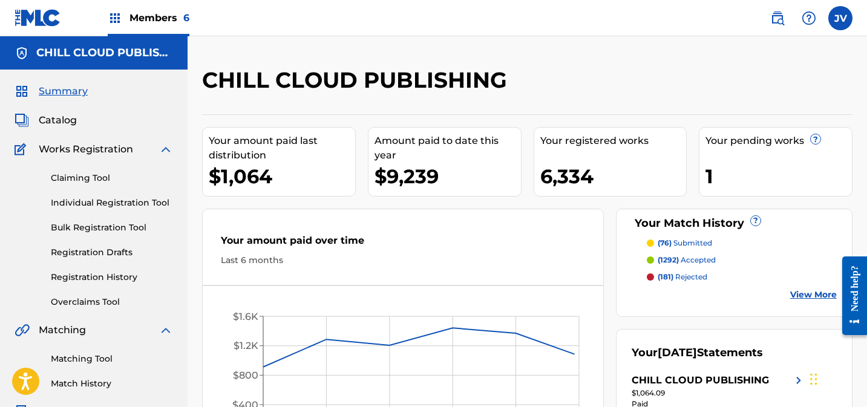
click at [54, 123] on span "Catalog" at bounding box center [58, 120] width 38 height 15
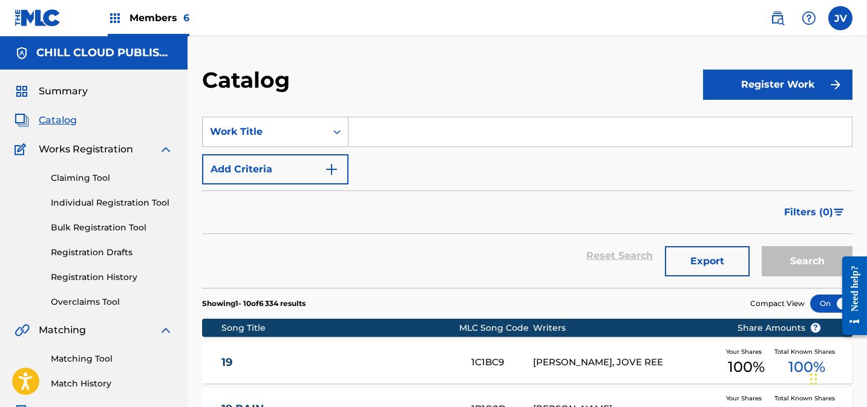
click at [82, 178] on link "Claiming Tool" at bounding box center [112, 178] width 122 height 13
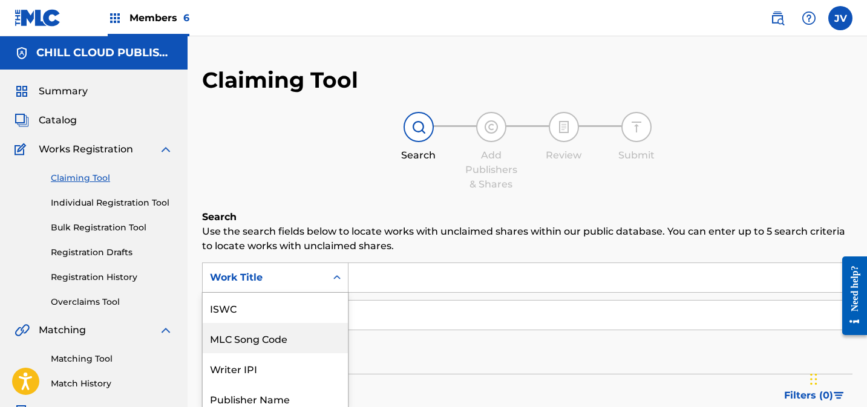
scroll to position [68, 0]
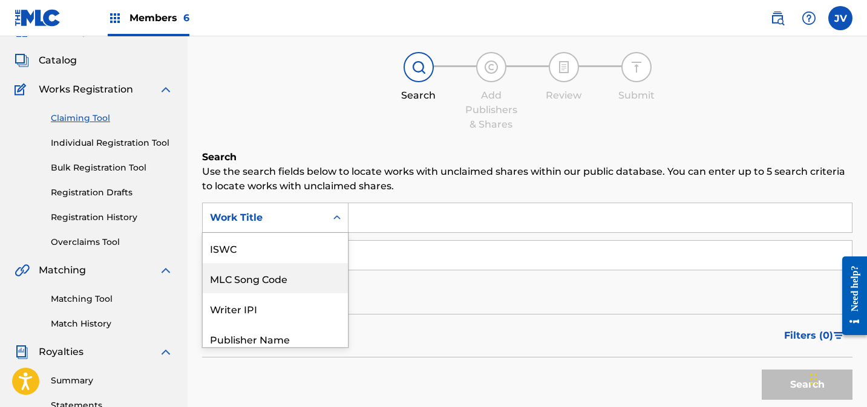
click at [240, 233] on div "MLC Song Code, 2 of 7. 7 results available. Use Up and Down to choose options, …" at bounding box center [275, 218] width 146 height 30
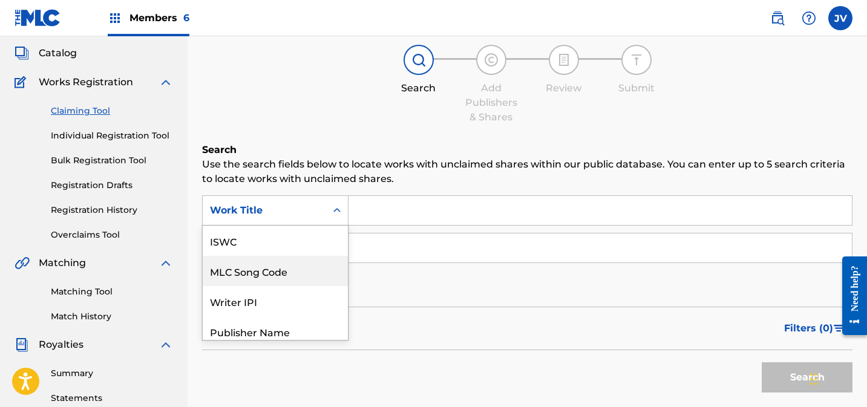
scroll to position [30, 0]
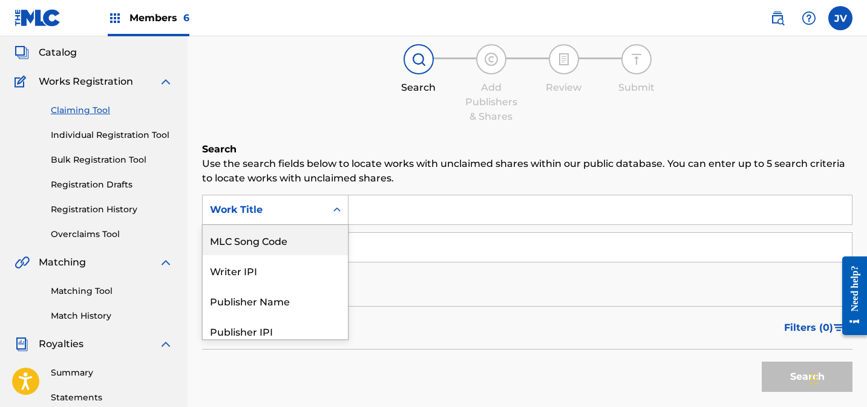
drag, startPoint x: 249, startPoint y: 247, endPoint x: 257, endPoint y: 247, distance: 7.9
click at [249, 247] on div "MLC Song Code" at bounding box center [275, 240] width 145 height 30
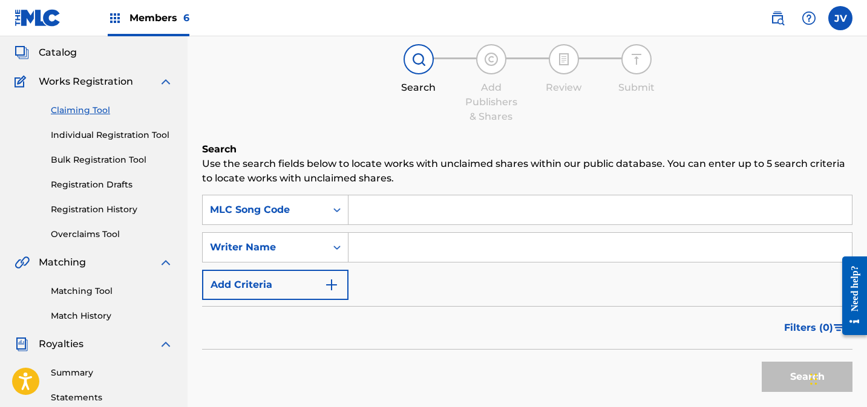
drag, startPoint x: 431, startPoint y: 206, endPoint x: 427, endPoint y: 220, distance: 14.7
click at [432, 206] on input "Search Form" at bounding box center [600, 209] width 503 height 29
paste input "AY4UC1"
type input "AY4UC1"
click at [790, 369] on button "Search" at bounding box center [807, 377] width 91 height 30
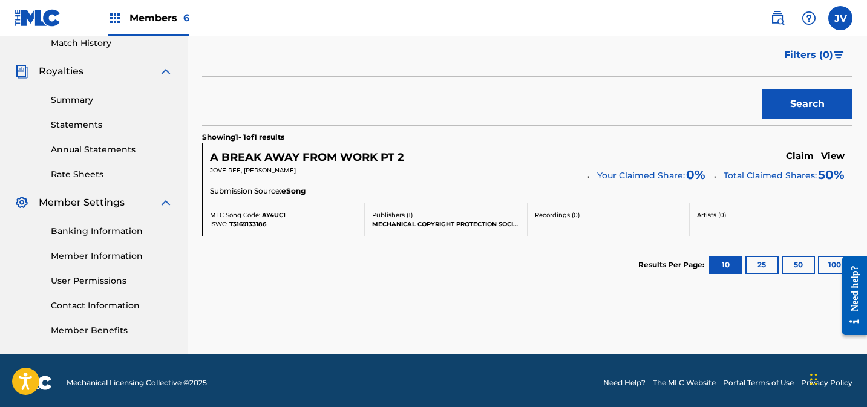
scroll to position [345, 0]
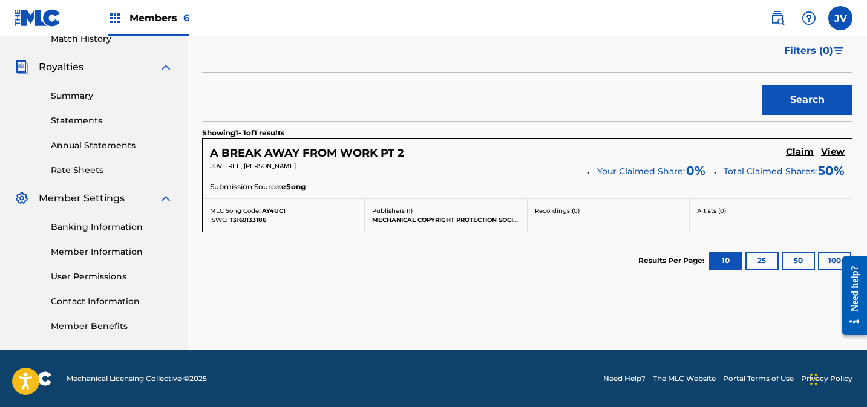
click at [798, 152] on h5 "Claim" at bounding box center [800, 151] width 28 height 11
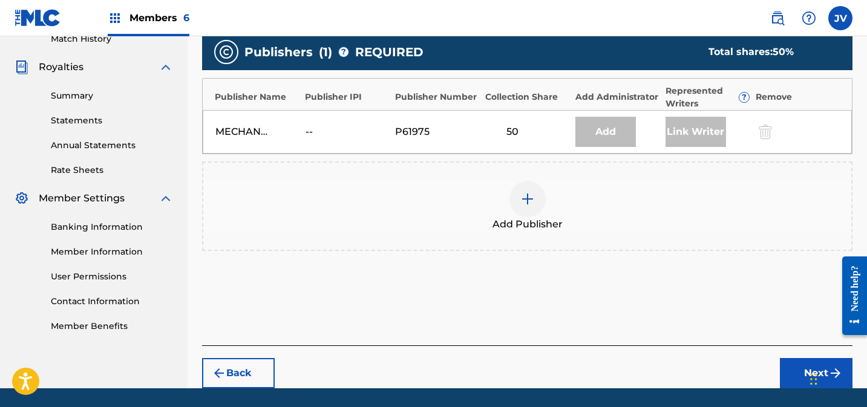
click at [515, 194] on div at bounding box center [527, 199] width 36 height 36
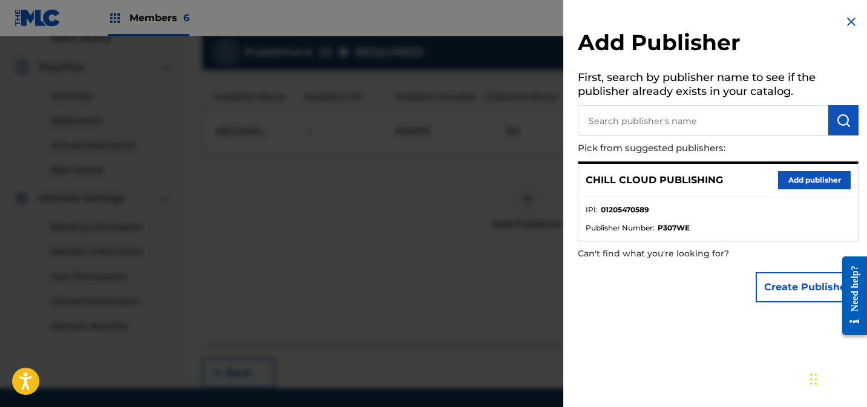
click at [798, 182] on button "Add publisher" at bounding box center [814, 180] width 73 height 18
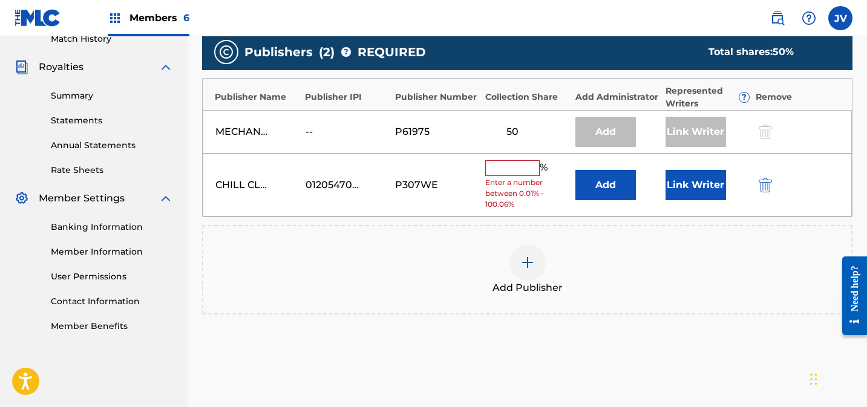
drag, startPoint x: 517, startPoint y: 169, endPoint x: 564, endPoint y: 169, distance: 46.6
click at [519, 169] on input "text" at bounding box center [512, 168] width 54 height 16
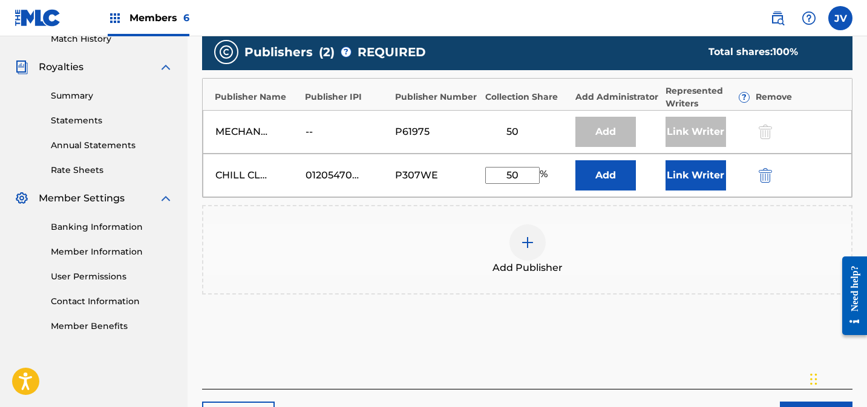
type input "50"
click at [690, 171] on button "Link Writer" at bounding box center [696, 175] width 61 height 30
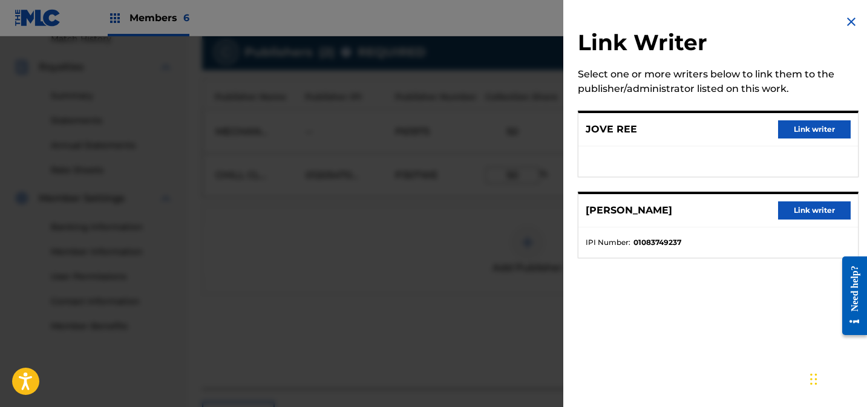
click at [808, 209] on button "Link writer" at bounding box center [814, 210] width 73 height 18
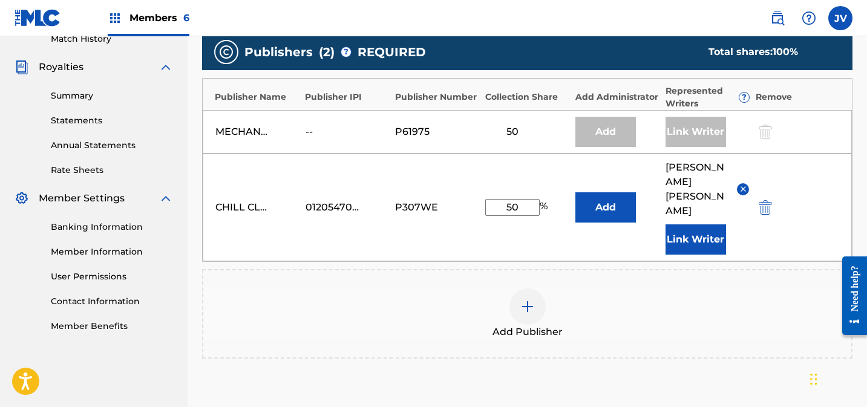
click at [718, 224] on button "Link Writer" at bounding box center [696, 239] width 61 height 30
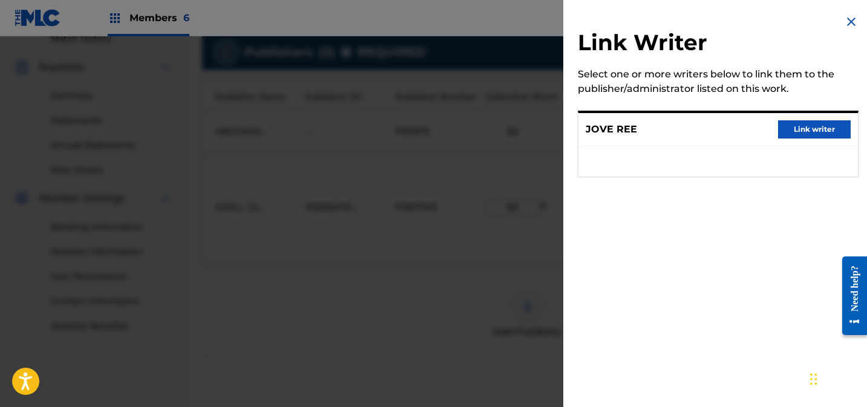
click at [822, 122] on button "Link writer" at bounding box center [814, 129] width 73 height 18
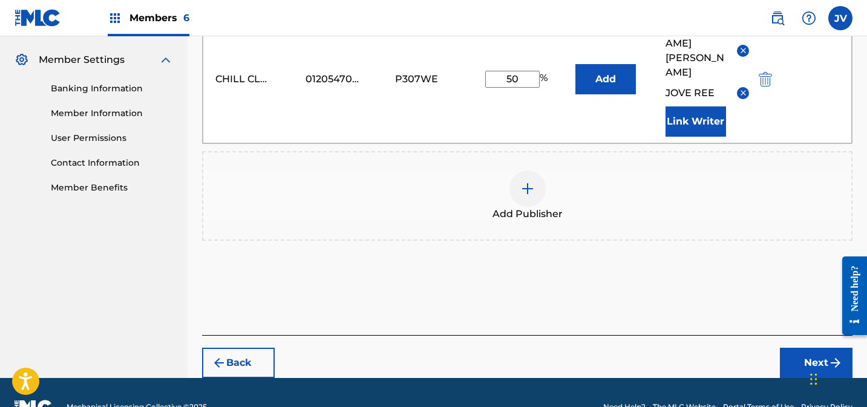
click at [802, 348] on button "Next" at bounding box center [816, 363] width 73 height 30
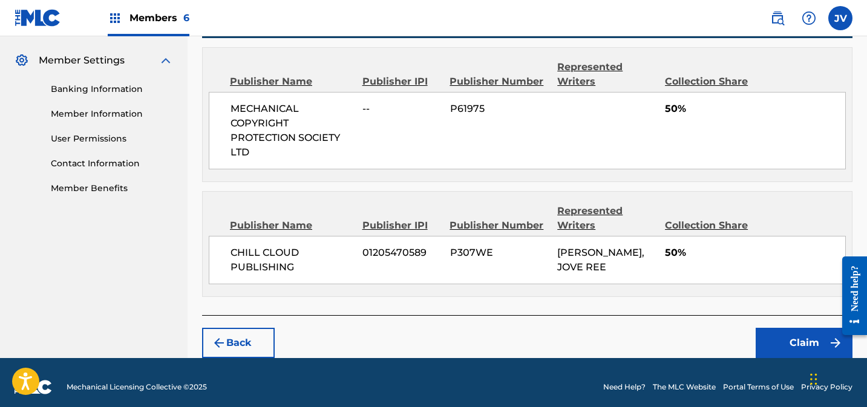
scroll to position [490, 0]
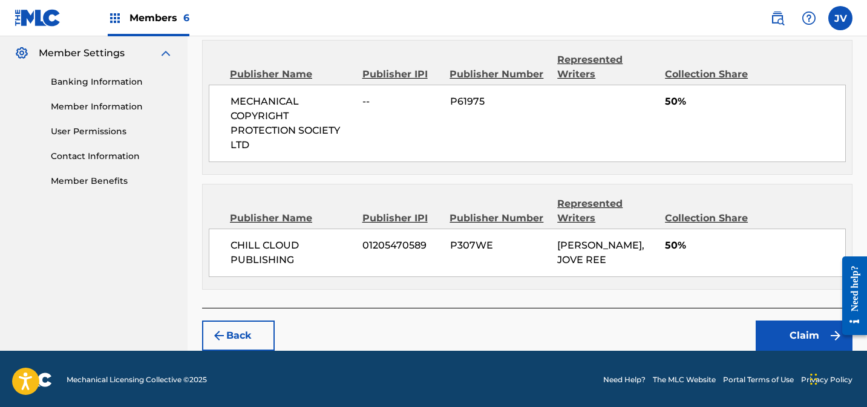
click at [789, 327] on button "Claim" at bounding box center [804, 336] width 97 height 30
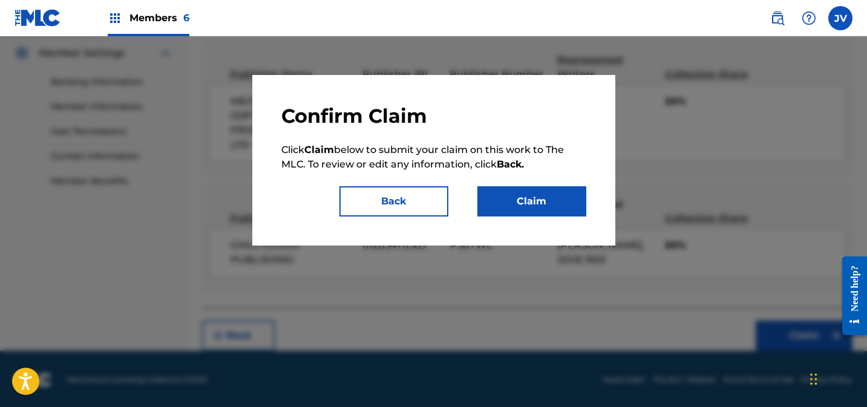
click at [531, 197] on button "Claim" at bounding box center [531, 201] width 109 height 30
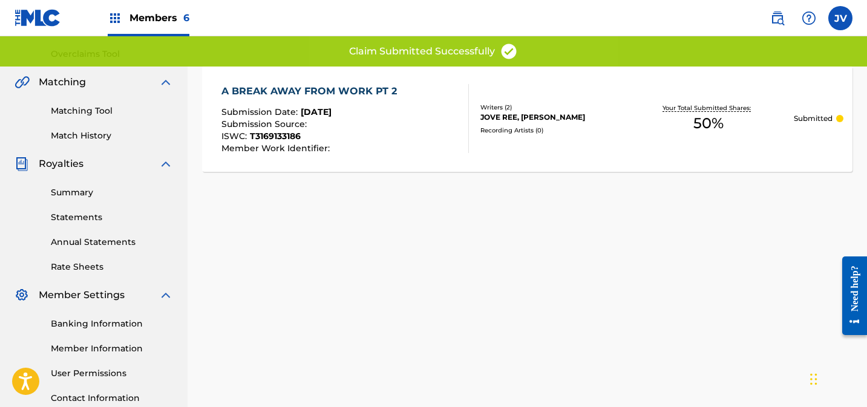
scroll to position [0, 0]
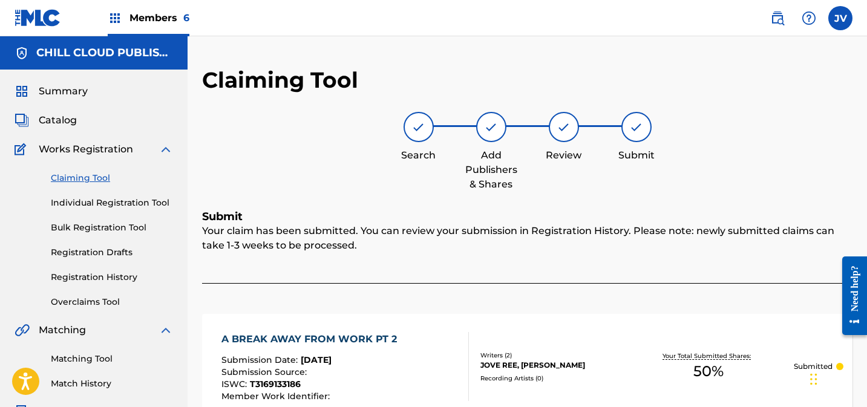
drag, startPoint x: 62, startPoint y: 96, endPoint x: 76, endPoint y: 101, distance: 14.9
click at [63, 96] on span "Summary" at bounding box center [63, 91] width 49 height 15
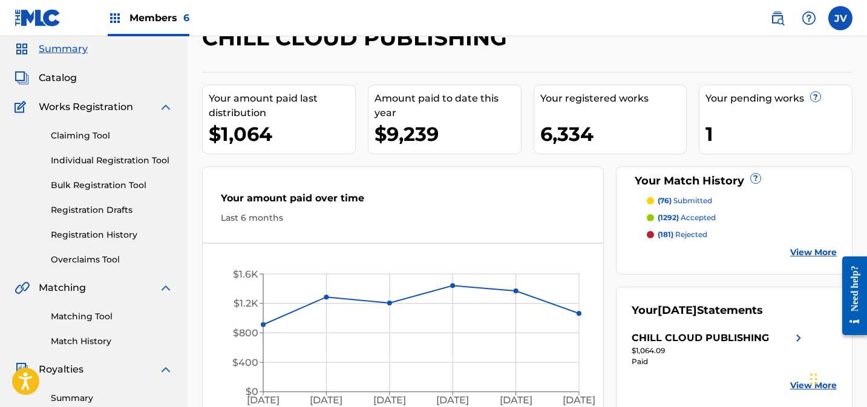
scroll to position [44, 0]
